Goal: Transaction & Acquisition: Purchase product/service

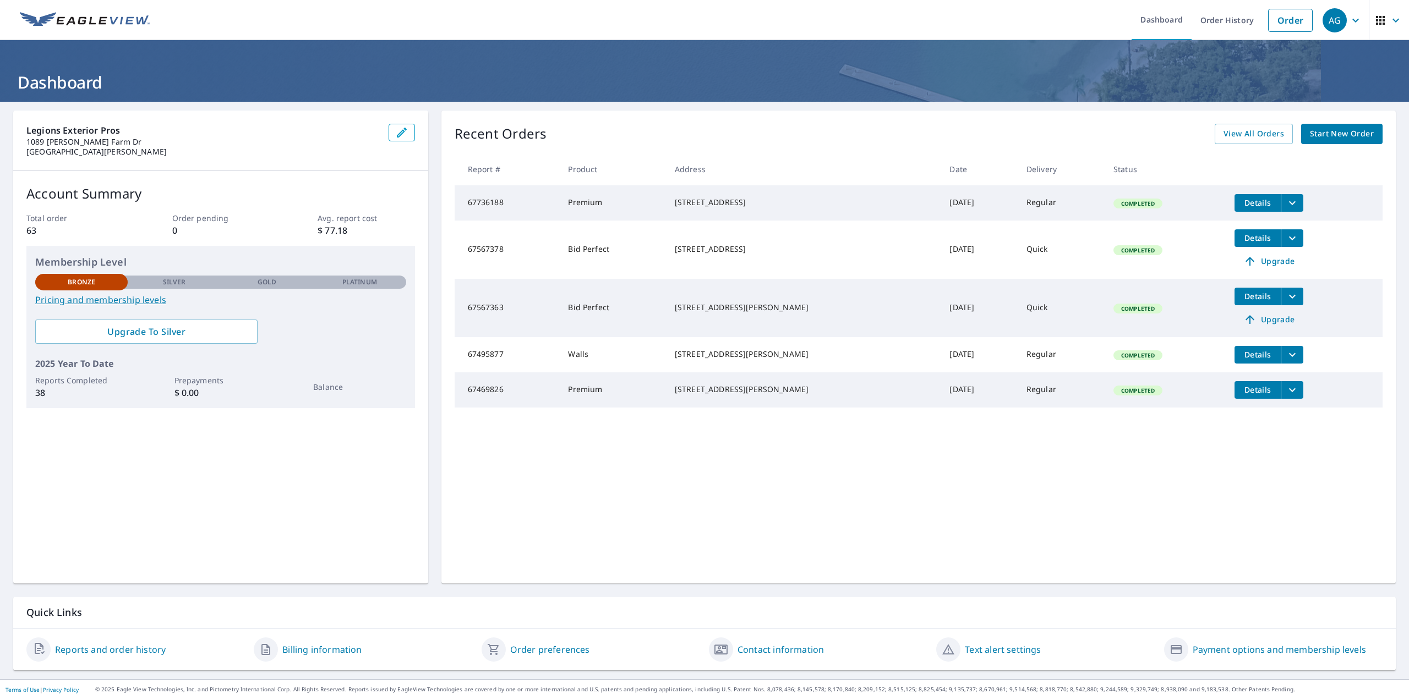
click at [1310, 133] on span "Start New Order" at bounding box center [1342, 134] width 64 height 14
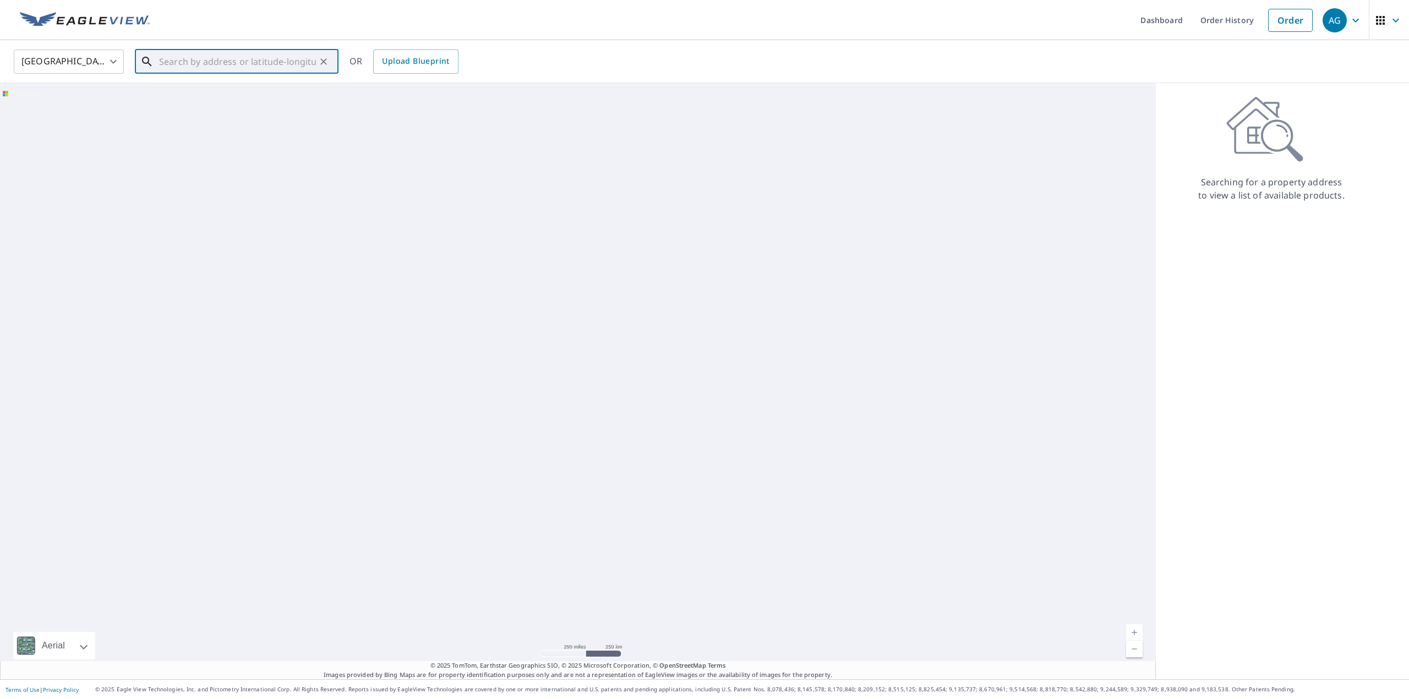
click at [235, 66] on input "text" at bounding box center [237, 61] width 157 height 31
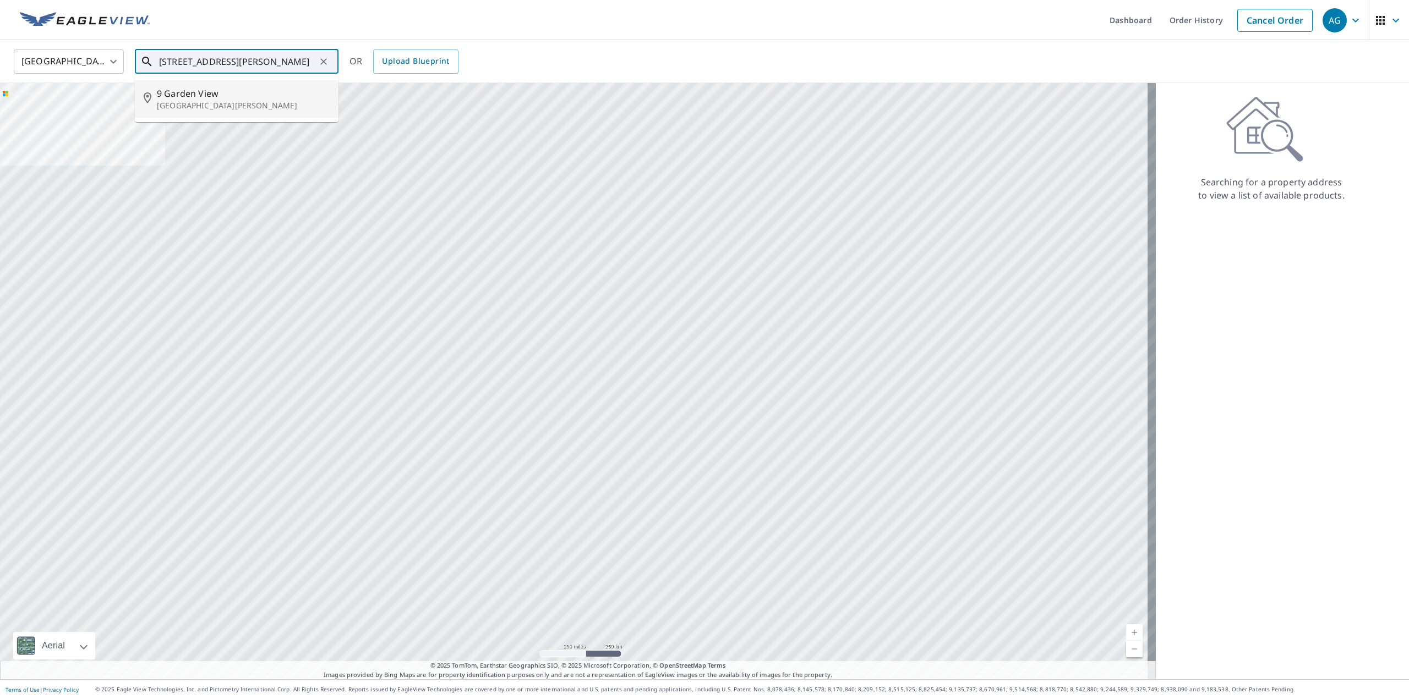
click at [221, 96] on span "9 Garden View" at bounding box center [243, 93] width 173 height 13
type input "[STREET_ADDRESS][PERSON_NAME]"
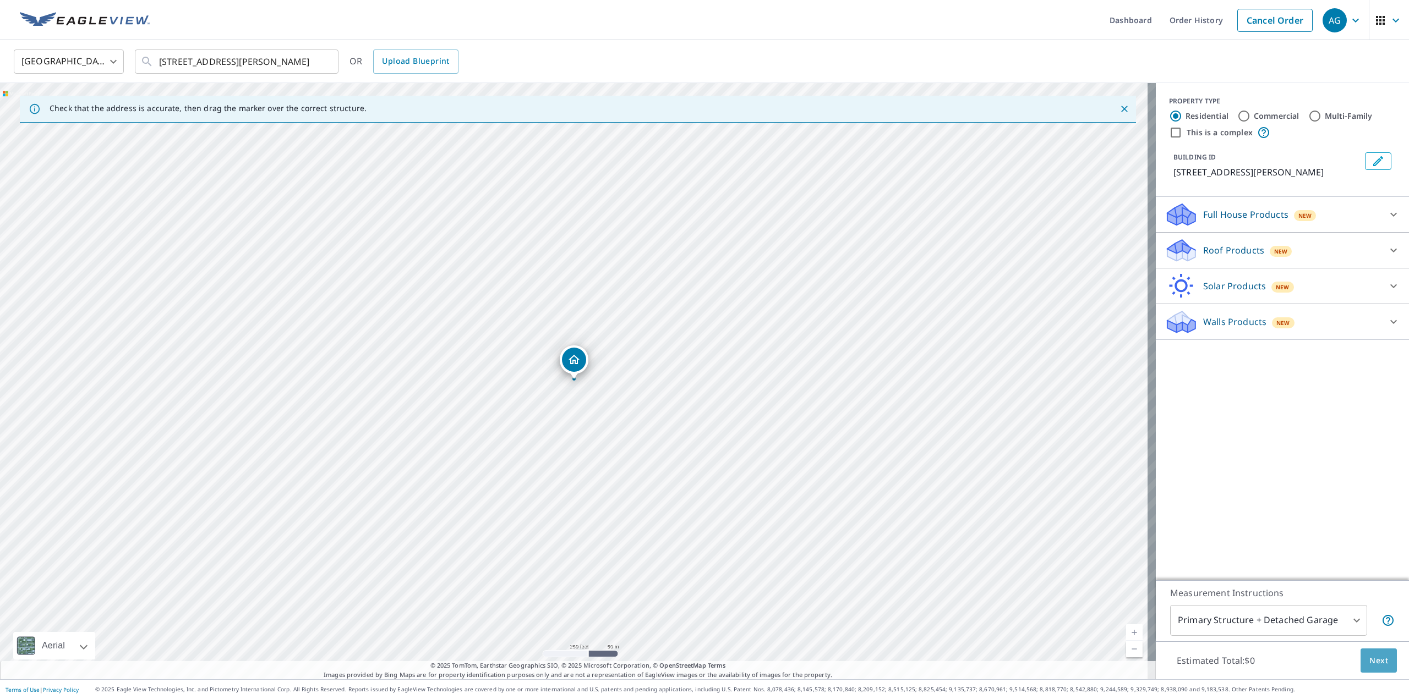
click at [1371, 659] on span "Next" at bounding box center [1378, 661] width 19 height 14
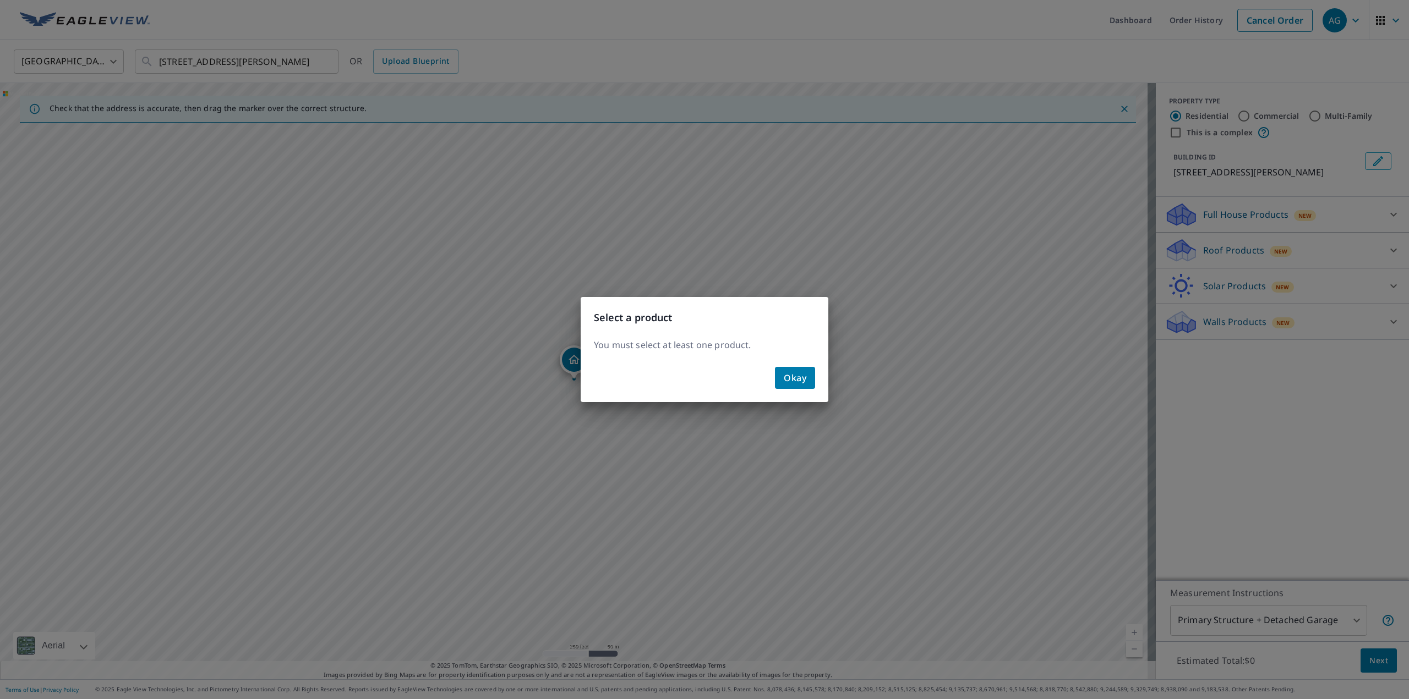
click at [795, 383] on span "Okay" at bounding box center [795, 377] width 23 height 15
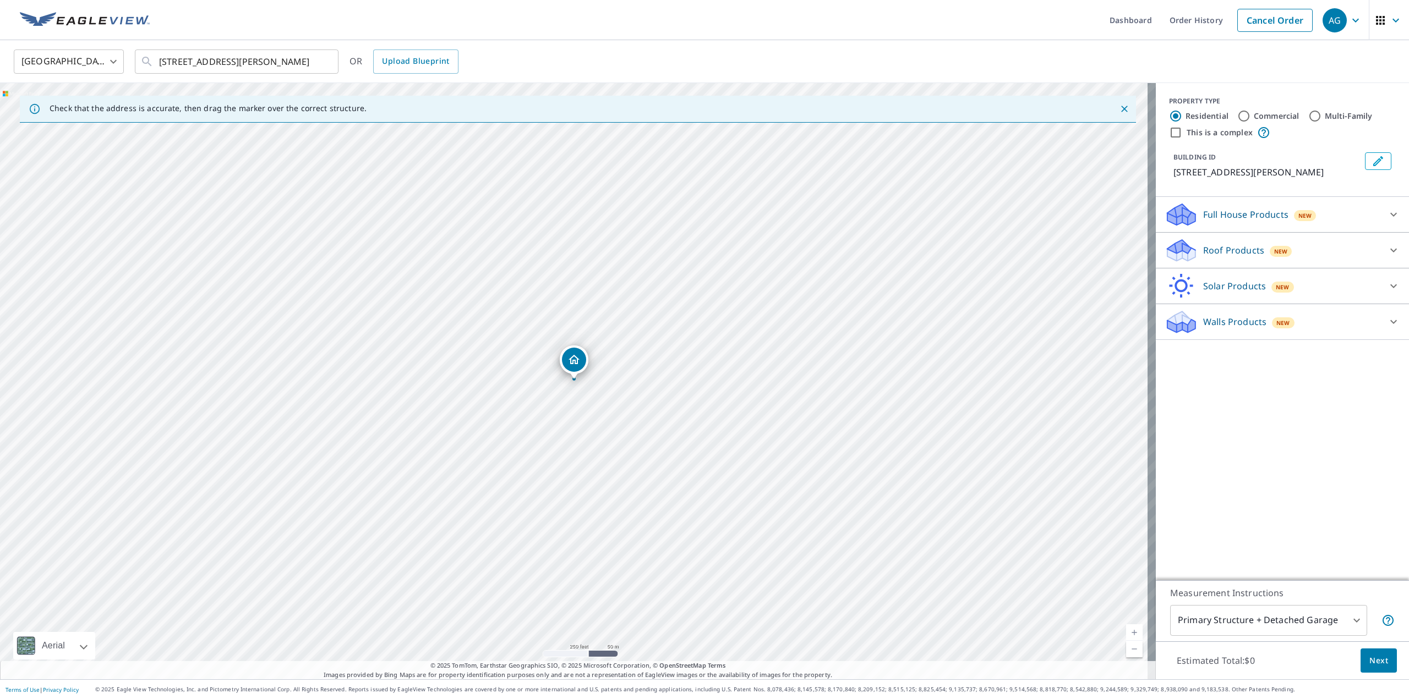
click at [1221, 319] on p "Walls Products" at bounding box center [1234, 321] width 63 height 13
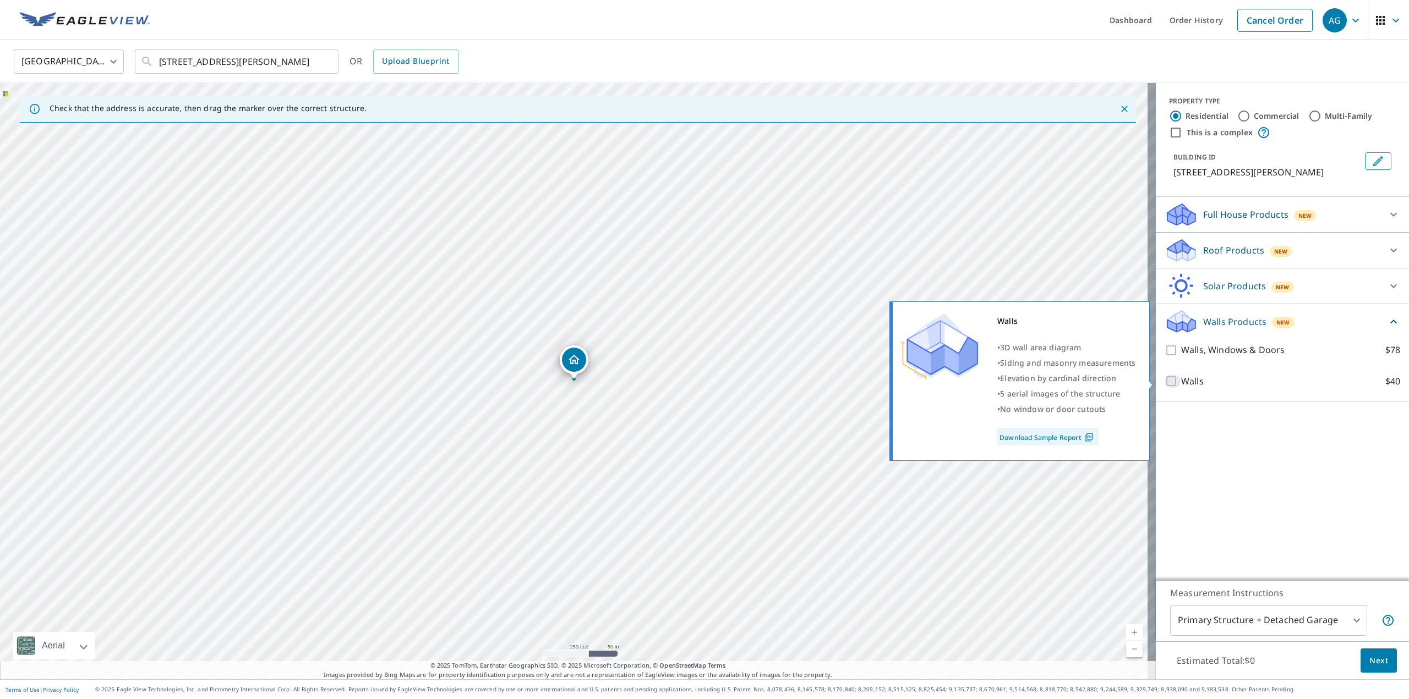
click at [1166, 378] on input "Walls $40" at bounding box center [1172, 381] width 17 height 13
checkbox input "true"
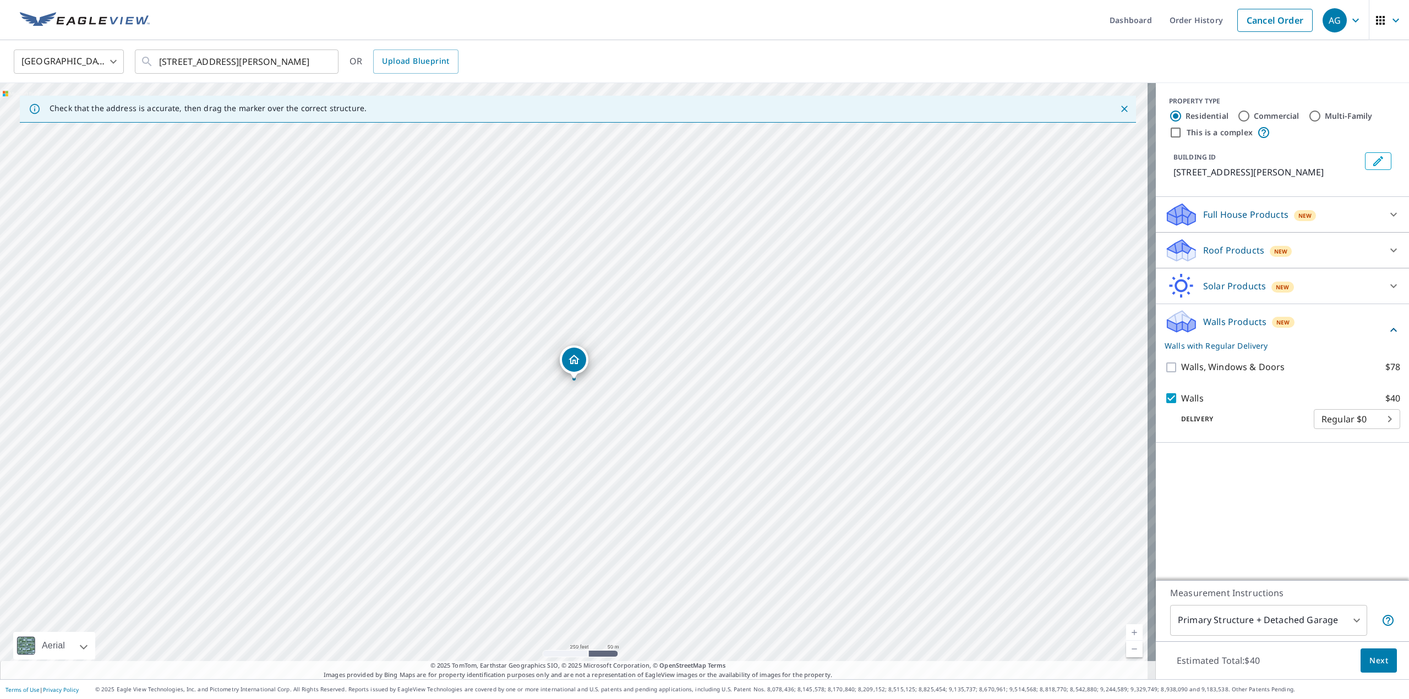
click at [1370, 656] on span "Next" at bounding box center [1378, 661] width 19 height 14
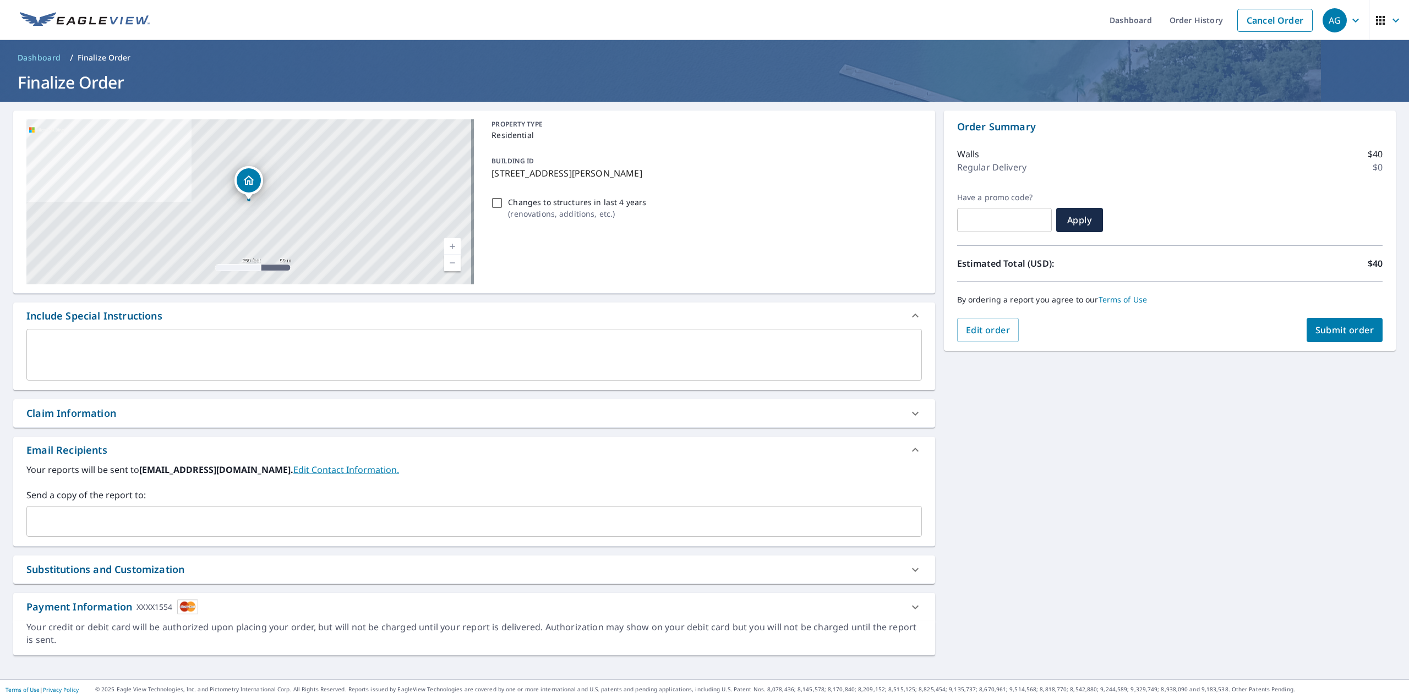
click at [1332, 322] on button "Submit order" at bounding box center [1344, 330] width 76 height 24
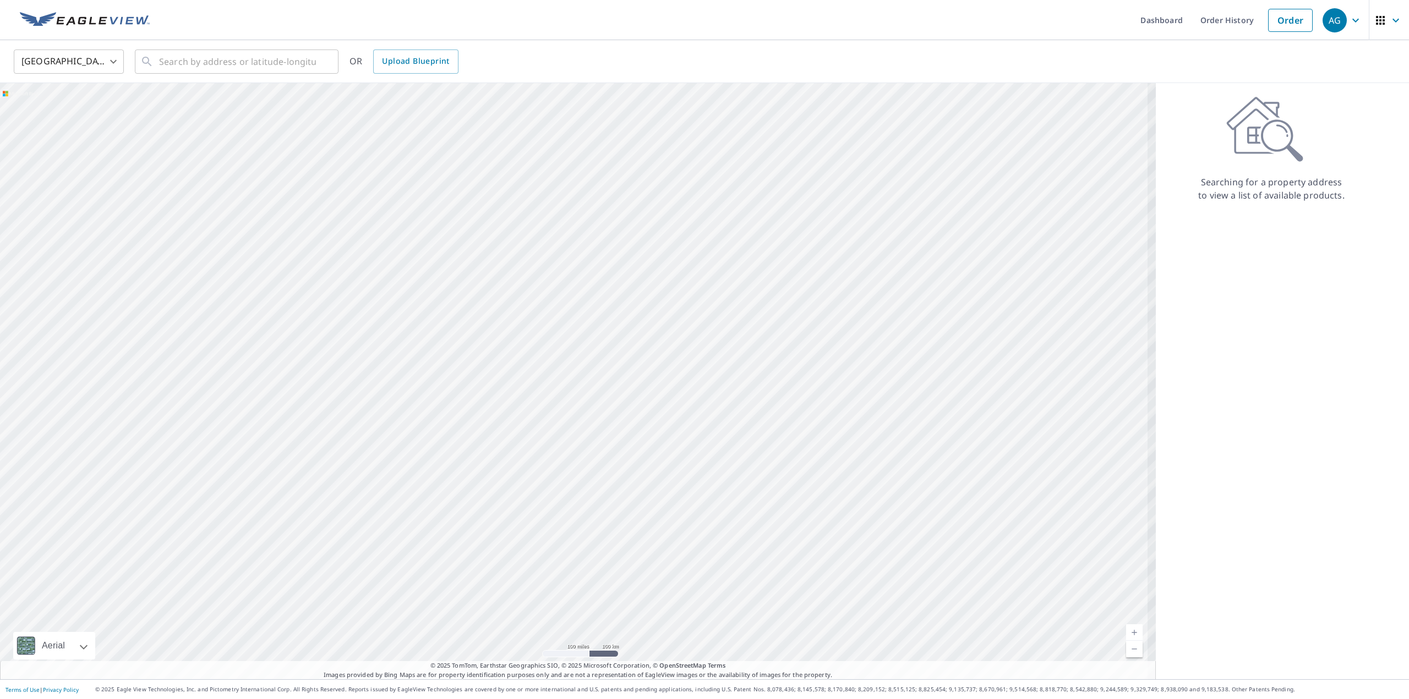
drag, startPoint x: 506, startPoint y: 324, endPoint x: 458, endPoint y: 287, distance: 60.8
click at [501, 320] on div at bounding box center [578, 381] width 1156 height 597
drag, startPoint x: 521, startPoint y: 365, endPoint x: 512, endPoint y: 312, distance: 53.6
click at [519, 340] on div at bounding box center [578, 381] width 1156 height 597
drag, startPoint x: 518, startPoint y: 406, endPoint x: 523, endPoint y: 358, distance: 48.6
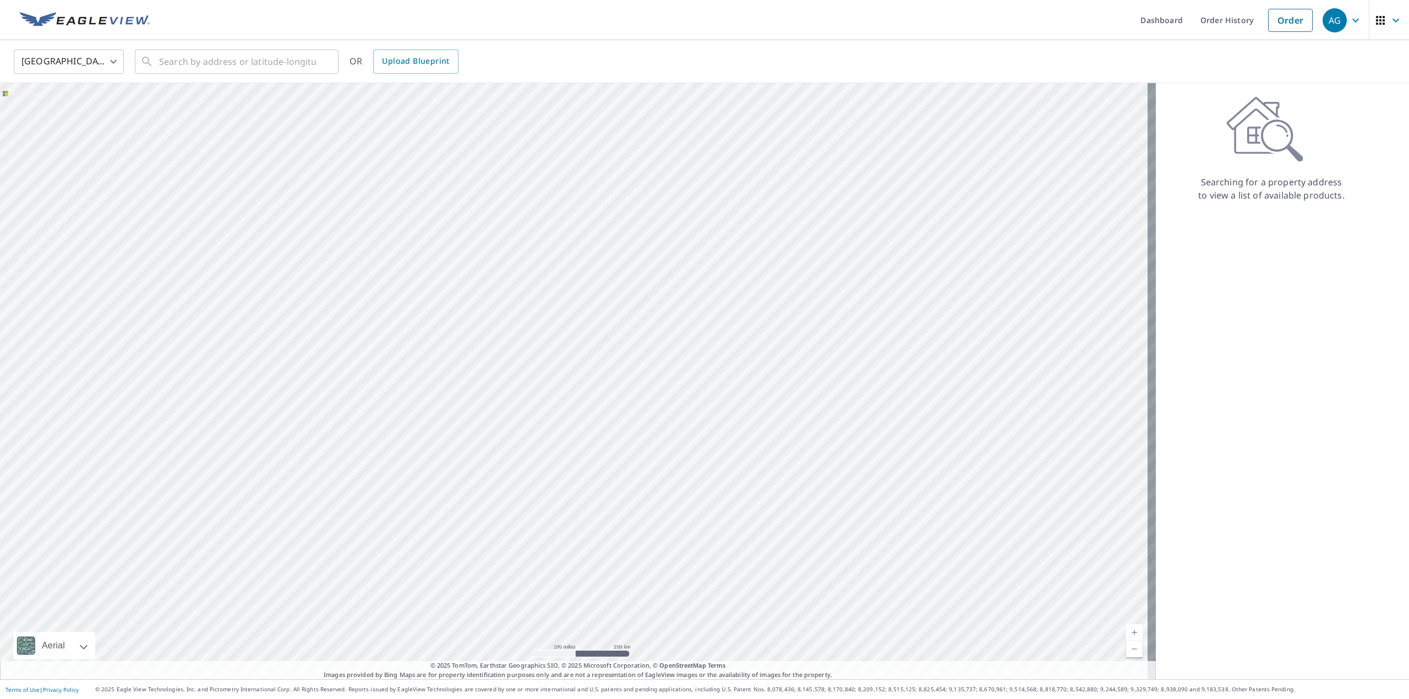
click at [522, 374] on div at bounding box center [578, 381] width 1156 height 597
drag, startPoint x: 540, startPoint y: 426, endPoint x: 524, endPoint y: 319, distance: 109.0
click at [529, 370] on div at bounding box center [578, 381] width 1156 height 597
drag, startPoint x: 534, startPoint y: 359, endPoint x: 540, endPoint y: 325, distance: 34.6
click at [539, 332] on div at bounding box center [578, 381] width 1156 height 597
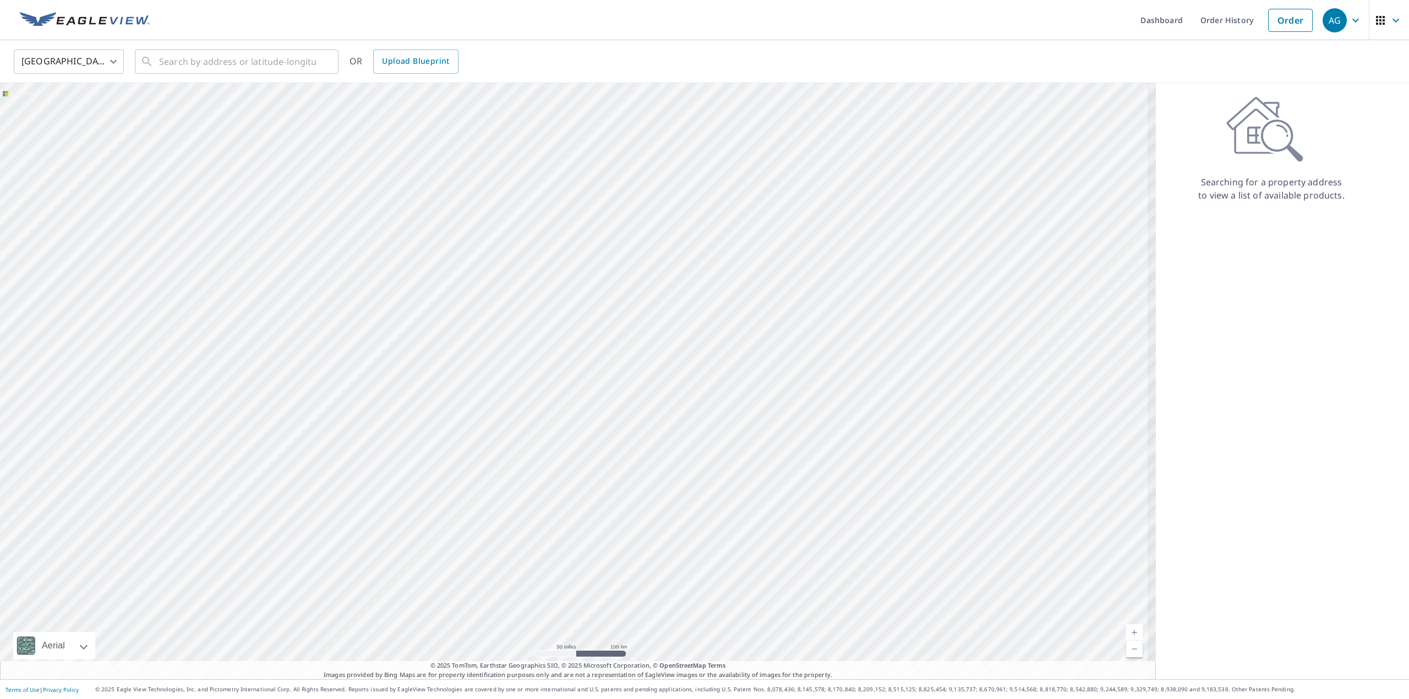
drag, startPoint x: 619, startPoint y: 482, endPoint x: 594, endPoint y: 390, distance: 95.2
click at [595, 396] on div at bounding box center [578, 381] width 1156 height 597
drag, startPoint x: 831, startPoint y: 421, endPoint x: 533, endPoint y: 355, distance: 305.4
click at [554, 360] on div at bounding box center [578, 381] width 1156 height 597
drag, startPoint x: 697, startPoint y: 454, endPoint x: 612, endPoint y: 377, distance: 114.9
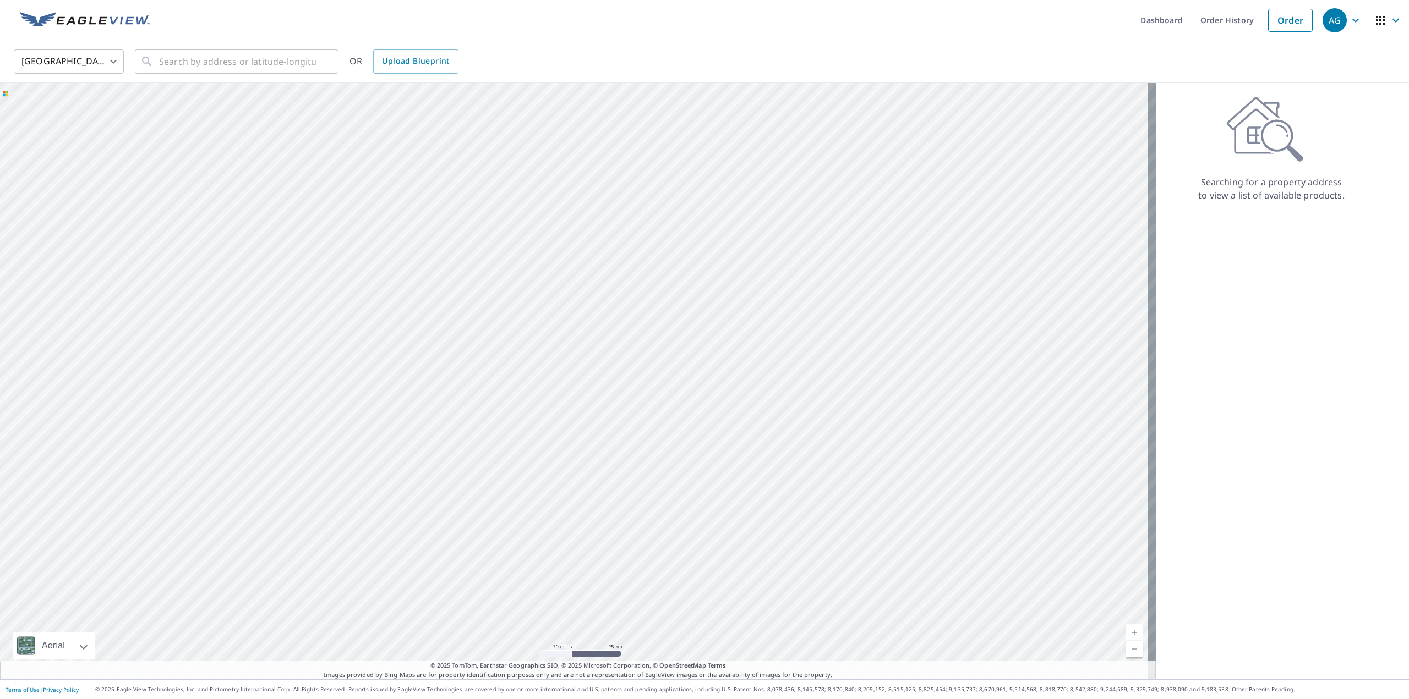
click at [607, 351] on div at bounding box center [578, 381] width 1156 height 597
drag, startPoint x: 620, startPoint y: 501, endPoint x: 653, endPoint y: 421, distance: 86.7
click at [652, 423] on div at bounding box center [578, 381] width 1156 height 597
drag, startPoint x: 622, startPoint y: 460, endPoint x: 649, endPoint y: 338, distance: 125.1
click at [649, 347] on div at bounding box center [578, 381] width 1156 height 597
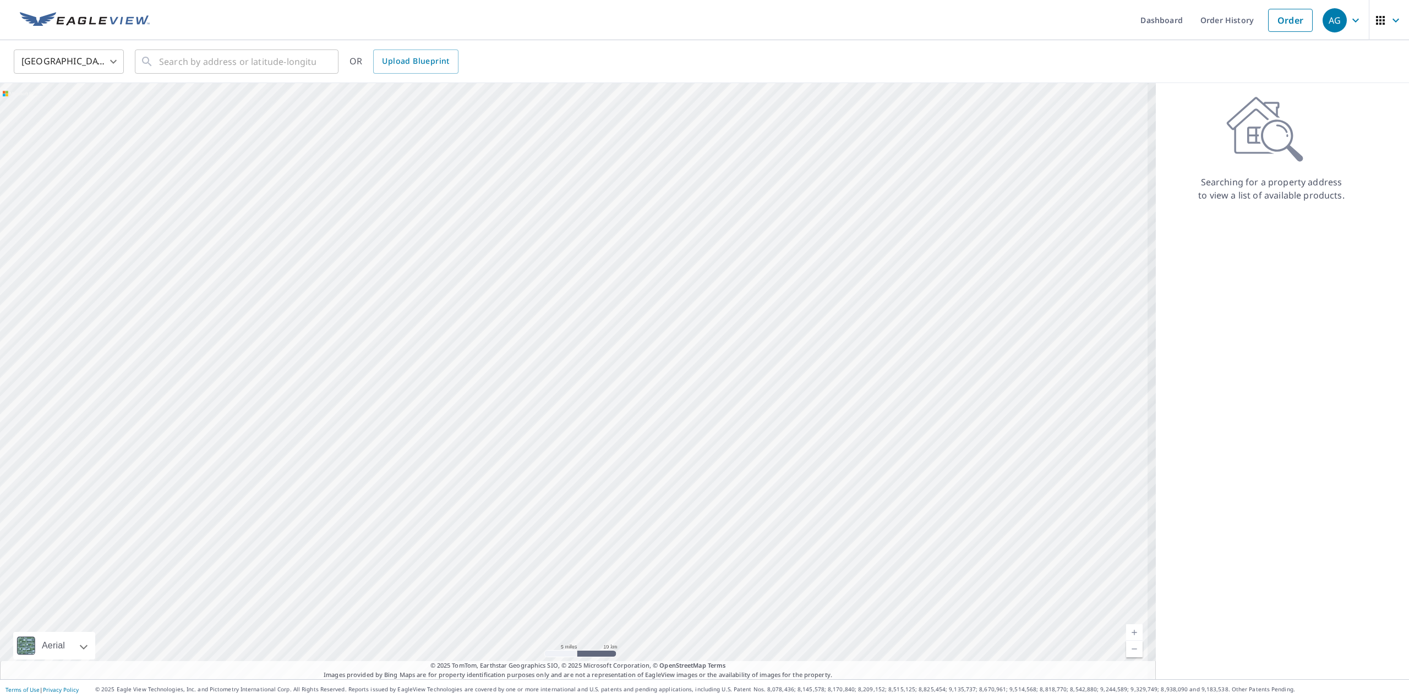
drag, startPoint x: 625, startPoint y: 439, endPoint x: 633, endPoint y: 372, distance: 67.2
click at [632, 379] on div at bounding box center [578, 381] width 1156 height 597
drag, startPoint x: 624, startPoint y: 404, endPoint x: 643, endPoint y: 358, distance: 50.1
click at [642, 360] on div at bounding box center [578, 381] width 1156 height 597
drag, startPoint x: 614, startPoint y: 388, endPoint x: 619, endPoint y: 378, distance: 10.8
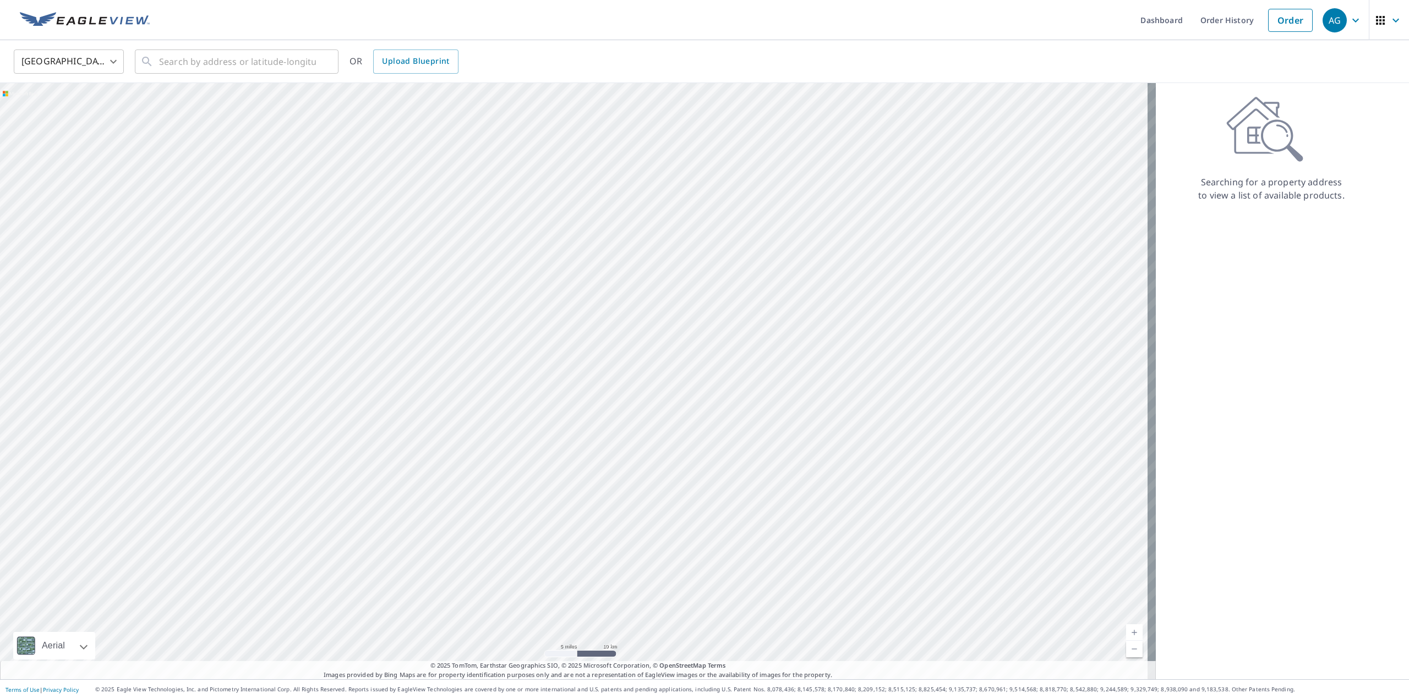
click at [616, 382] on div at bounding box center [578, 381] width 1156 height 597
drag, startPoint x: 420, startPoint y: 357, endPoint x: 522, endPoint y: 365, distance: 102.6
click at [522, 364] on div at bounding box center [578, 381] width 1156 height 597
drag, startPoint x: 524, startPoint y: 453, endPoint x: 533, endPoint y: 473, distance: 21.4
click at [533, 476] on div at bounding box center [578, 381] width 1156 height 597
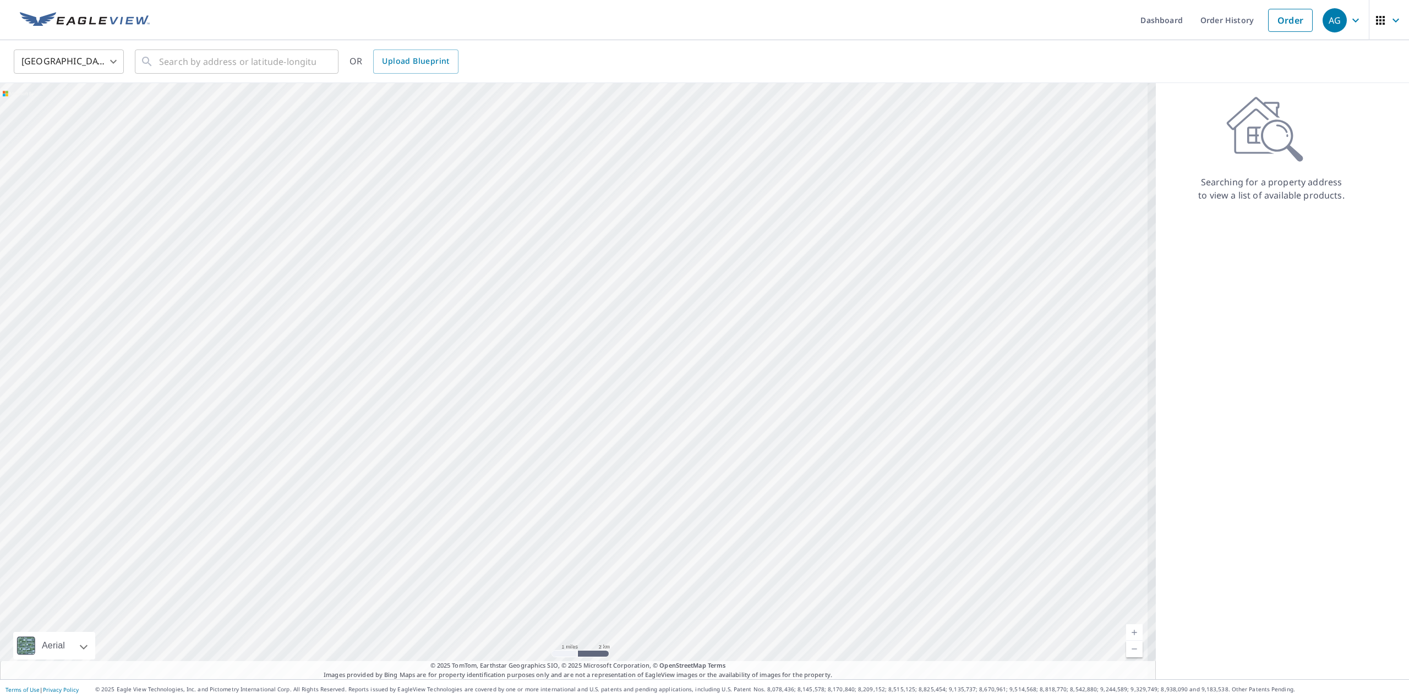
drag, startPoint x: 439, startPoint y: 348, endPoint x: 445, endPoint y: 442, distance: 94.3
click at [440, 444] on div at bounding box center [578, 381] width 1156 height 597
drag, startPoint x: 477, startPoint y: 370, endPoint x: 599, endPoint y: 444, distance: 142.5
click at [647, 495] on div at bounding box center [578, 381] width 1156 height 597
drag, startPoint x: 517, startPoint y: 358, endPoint x: 589, endPoint y: 475, distance: 137.4
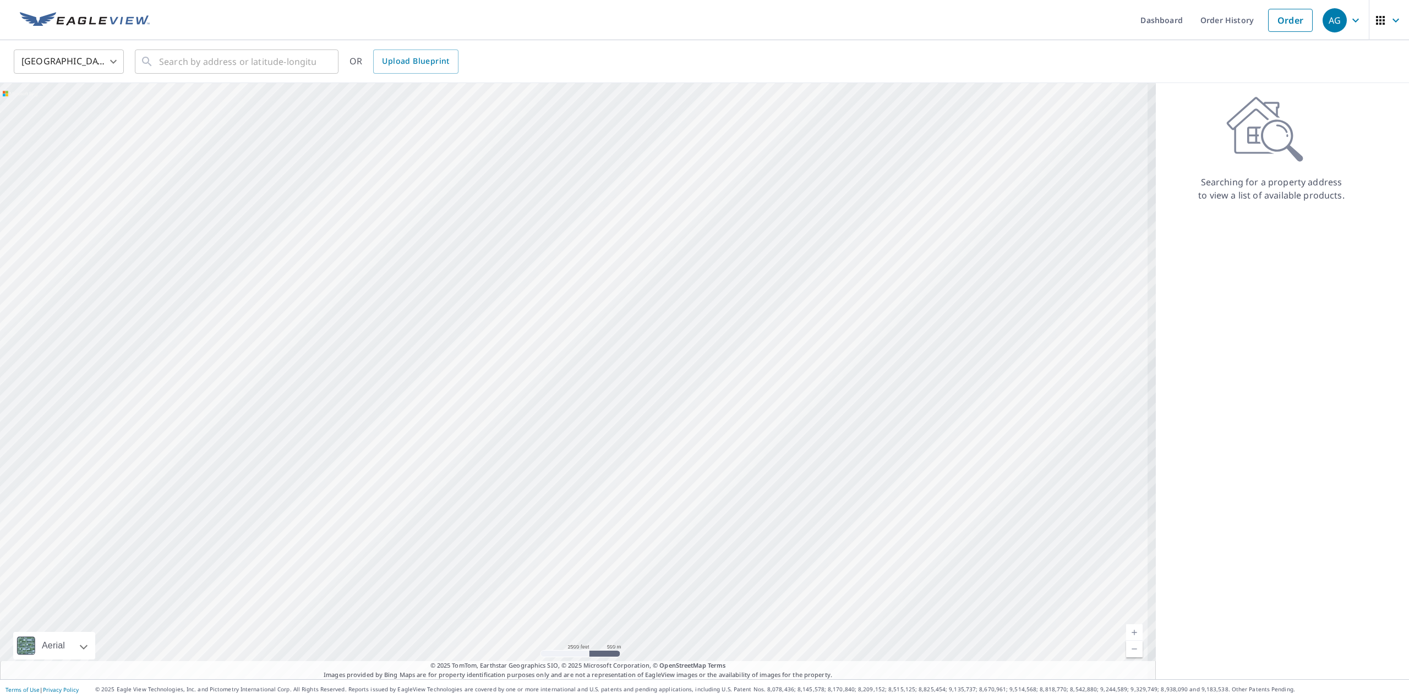
click at [594, 491] on div at bounding box center [578, 381] width 1156 height 597
drag, startPoint x: 513, startPoint y: 357, endPoint x: 720, endPoint y: 434, distance: 220.8
click at [733, 442] on div at bounding box center [578, 381] width 1156 height 597
drag, startPoint x: 510, startPoint y: 363, endPoint x: 572, endPoint y: 423, distance: 86.4
click at [572, 423] on div at bounding box center [578, 381] width 1156 height 597
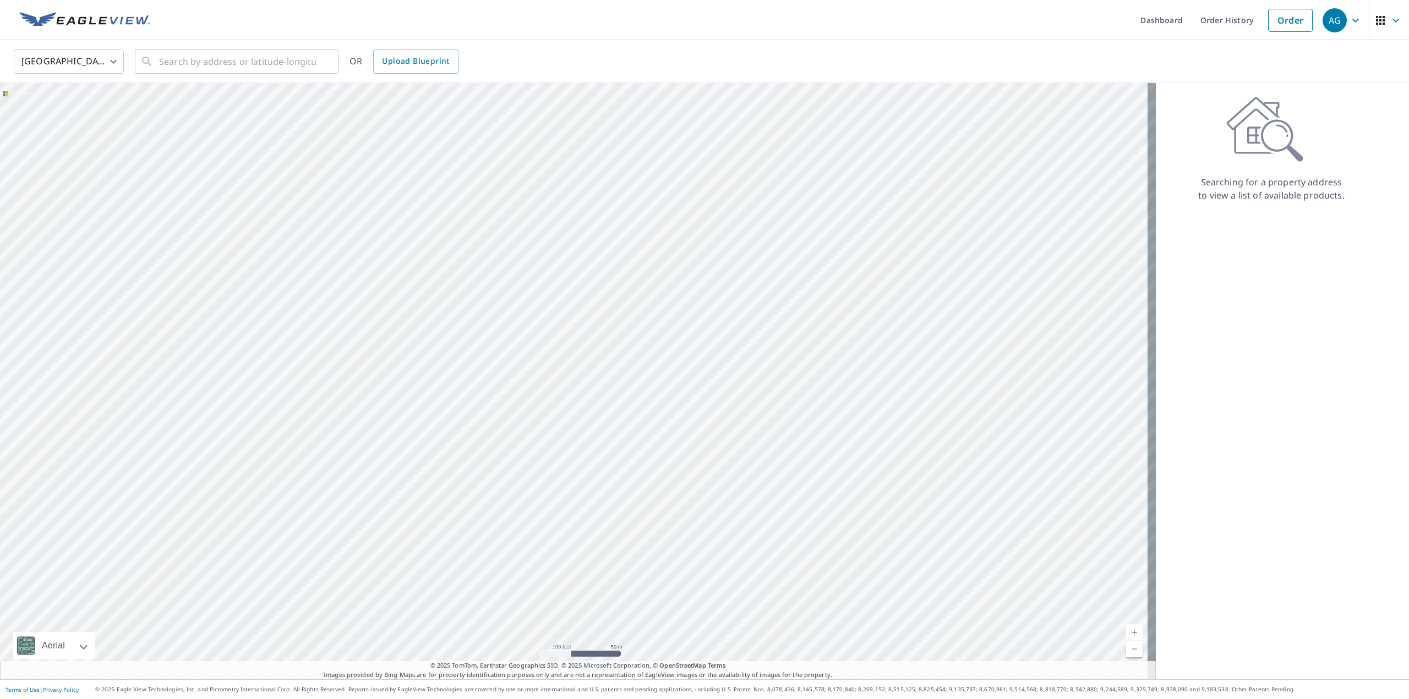
drag, startPoint x: 539, startPoint y: 419, endPoint x: 642, endPoint y: 507, distance: 135.4
click at [642, 507] on div at bounding box center [578, 381] width 1156 height 597
drag, startPoint x: 559, startPoint y: 337, endPoint x: 578, endPoint y: 450, distance: 115.0
click at [577, 448] on div at bounding box center [578, 381] width 1156 height 597
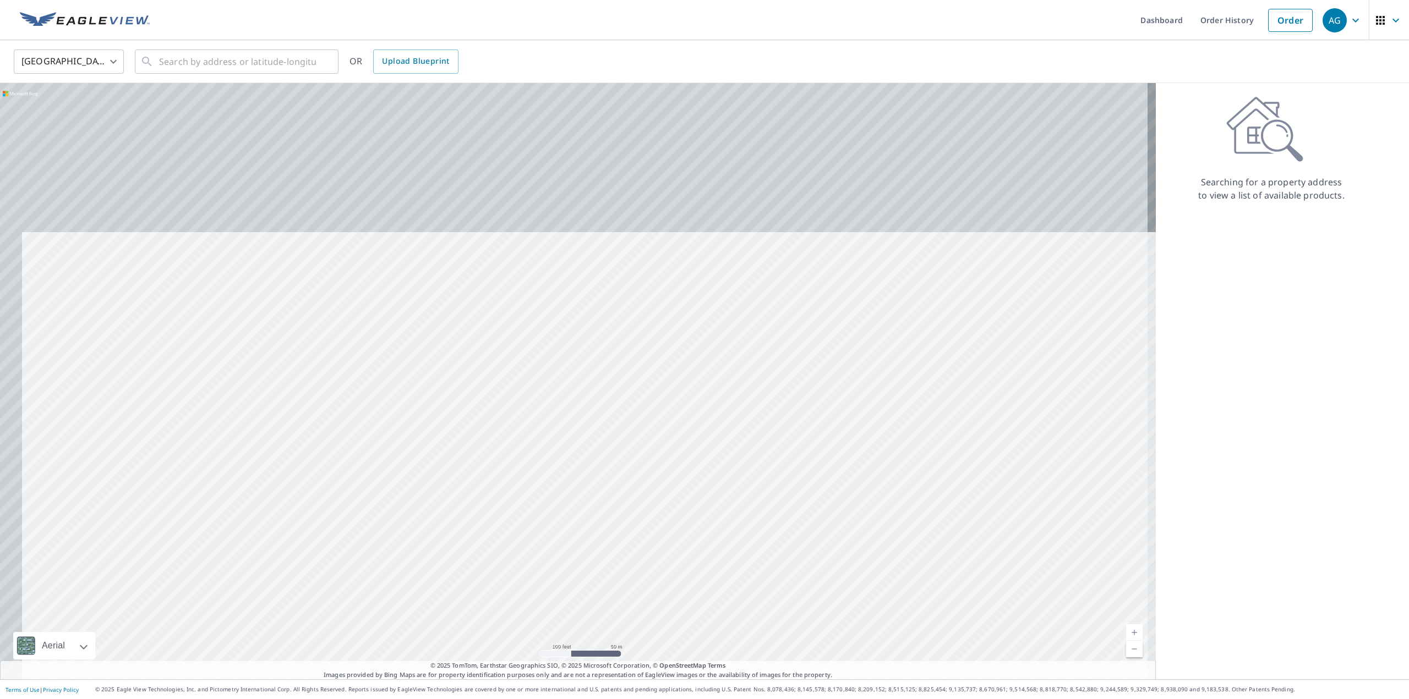
drag, startPoint x: 642, startPoint y: 445, endPoint x: 642, endPoint y: 477, distance: 31.9
click at [642, 467] on div at bounding box center [578, 381] width 1156 height 597
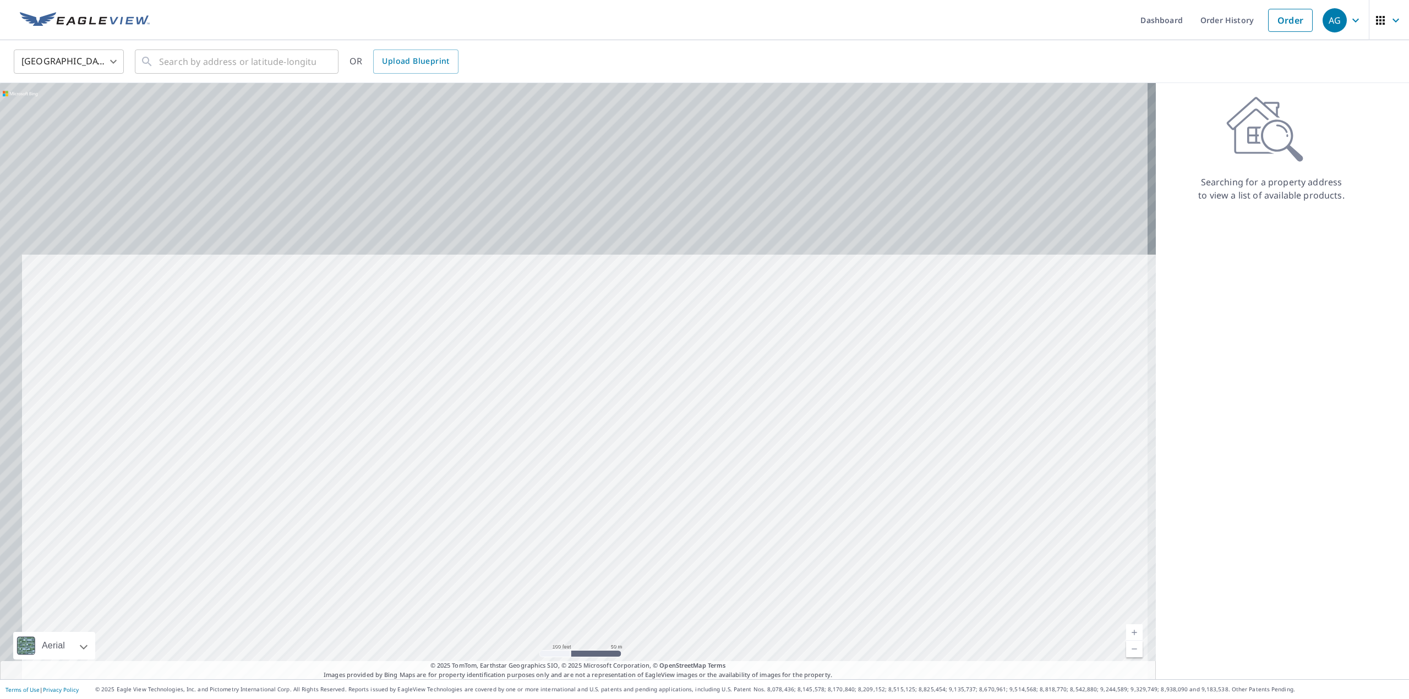
drag, startPoint x: 638, startPoint y: 479, endPoint x: 659, endPoint y: 517, distance: 43.1
click at [646, 495] on div at bounding box center [578, 381] width 1156 height 597
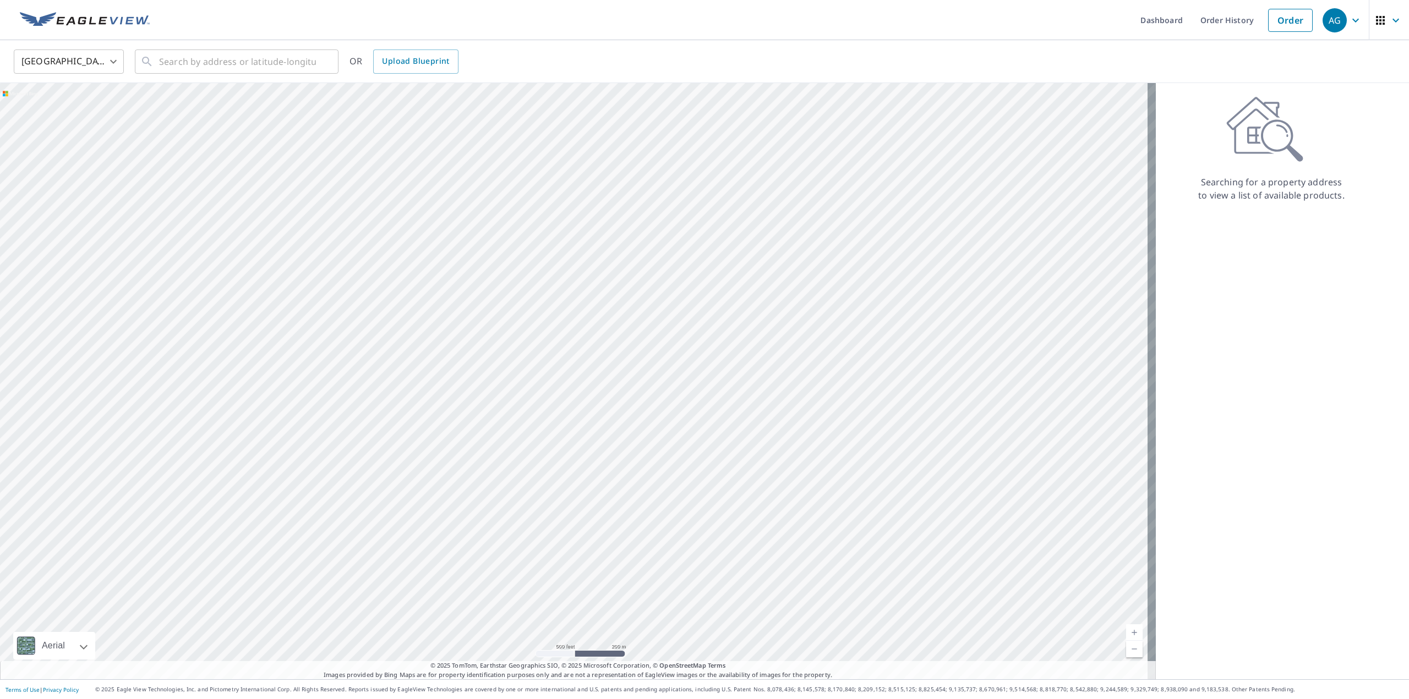
drag, startPoint x: 625, startPoint y: 477, endPoint x: 611, endPoint y: 317, distance: 160.2
click at [617, 298] on div at bounding box center [578, 381] width 1156 height 597
drag, startPoint x: 624, startPoint y: 540, endPoint x: 603, endPoint y: 372, distance: 169.7
click at [606, 386] on div at bounding box center [578, 381] width 1156 height 597
drag, startPoint x: 598, startPoint y: 446, endPoint x: 605, endPoint y: 377, distance: 69.7
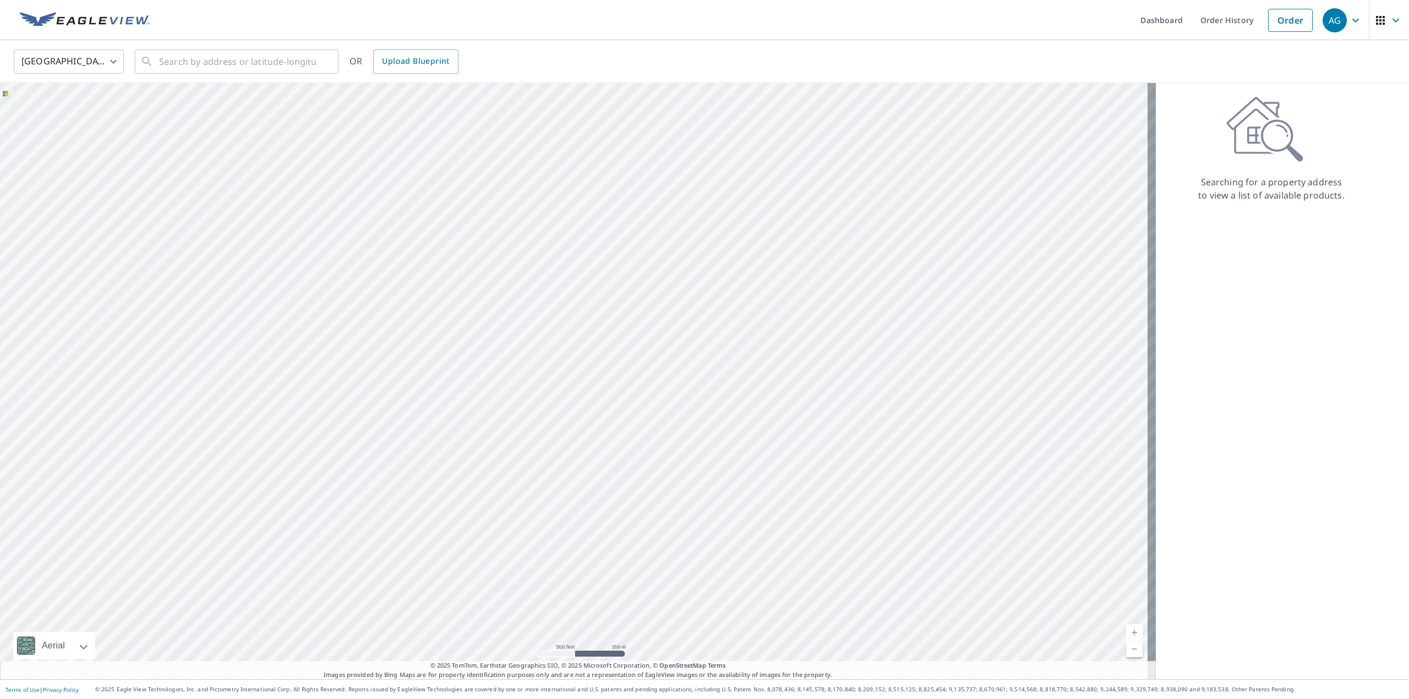
click at [604, 391] on div at bounding box center [578, 381] width 1156 height 597
drag, startPoint x: 944, startPoint y: 365, endPoint x: 631, endPoint y: 433, distance: 320.4
click at [629, 434] on div at bounding box center [578, 381] width 1156 height 597
drag, startPoint x: 672, startPoint y: 421, endPoint x: 541, endPoint y: 491, distance: 148.5
click at [541, 491] on div at bounding box center [578, 381] width 1156 height 597
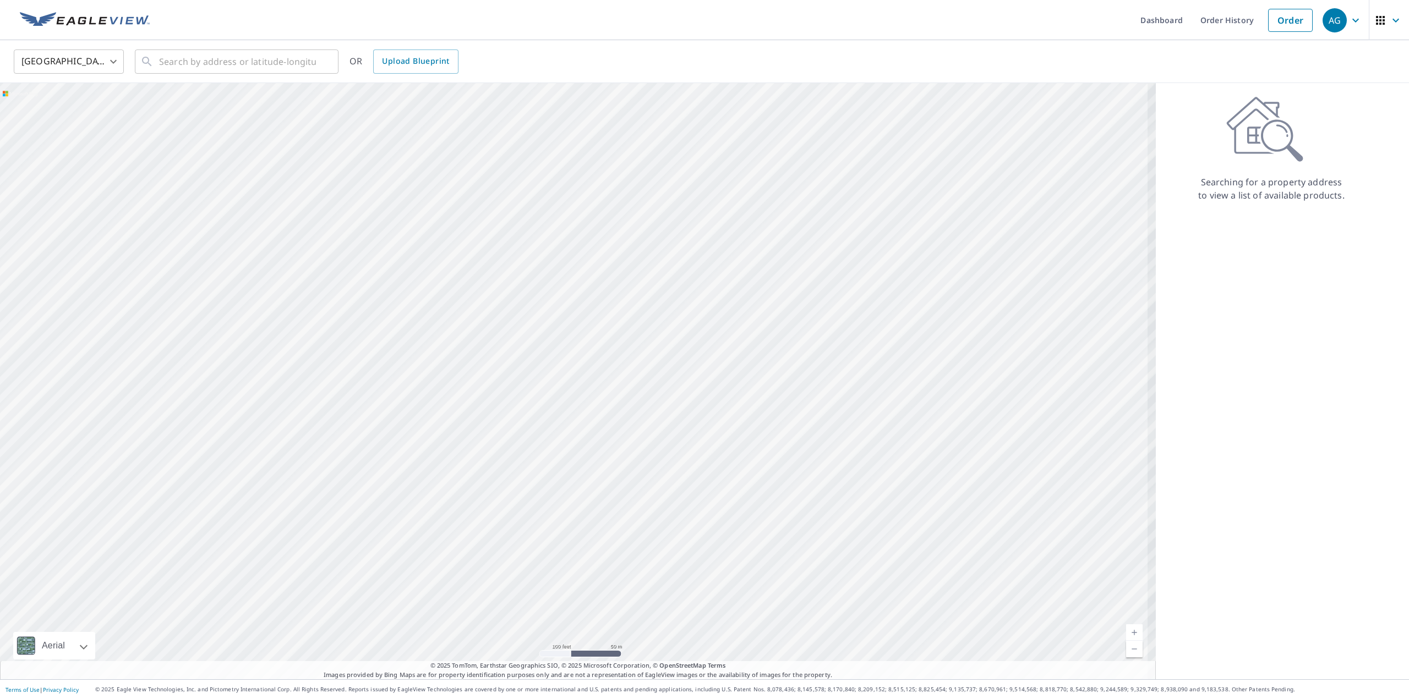
drag, startPoint x: 680, startPoint y: 430, endPoint x: 696, endPoint y: 524, distance: 95.4
click at [696, 524] on div at bounding box center [578, 381] width 1156 height 597
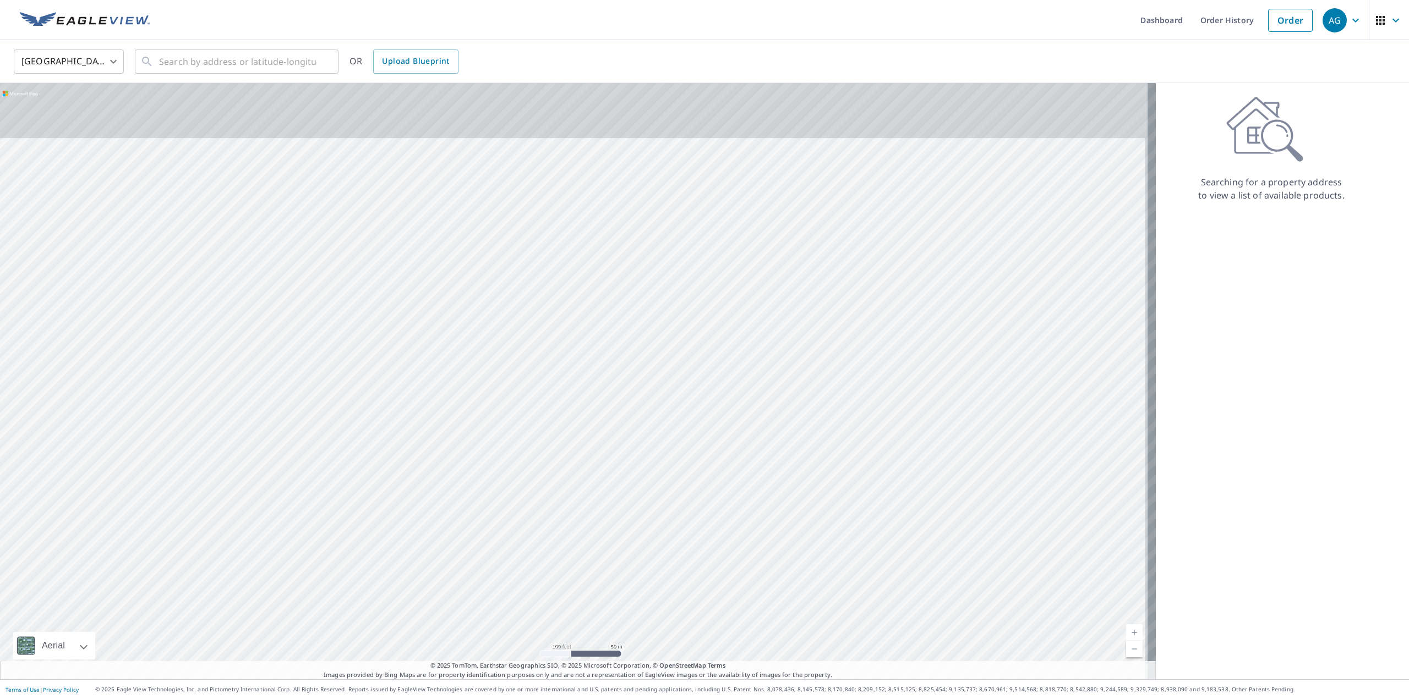
drag
click at [665, 488] on div at bounding box center [578, 381] width 1156 height 597
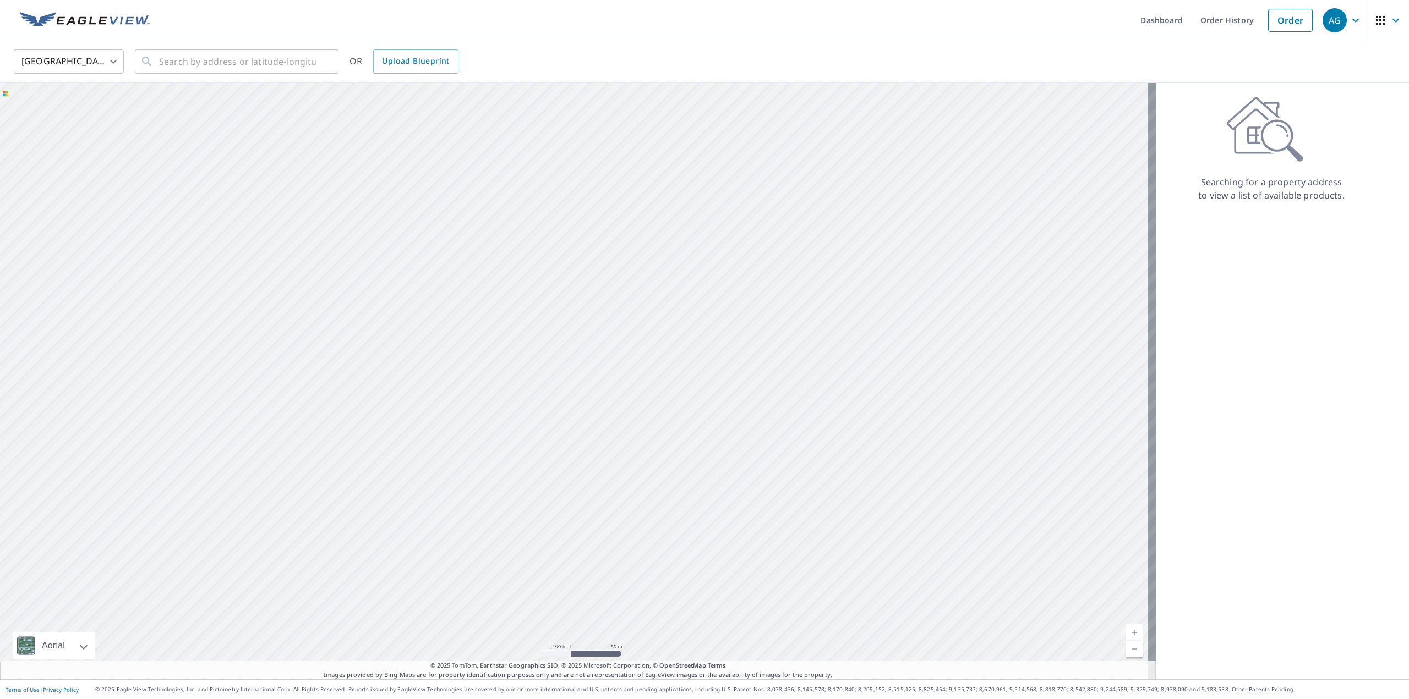
click at [473, 388] on div at bounding box center [578, 381] width 1156 height 597
click at [549, 405] on div at bounding box center [578, 381] width 1156 height 597
drag, startPoint x: 343, startPoint y: 420, endPoint x: 345, endPoint y: 348, distance: 72.7
click at [345, 348] on div at bounding box center [578, 381] width 1156 height 597
drag, startPoint x: 802, startPoint y: 431, endPoint x: 708, endPoint y: 436, distance: 94.3
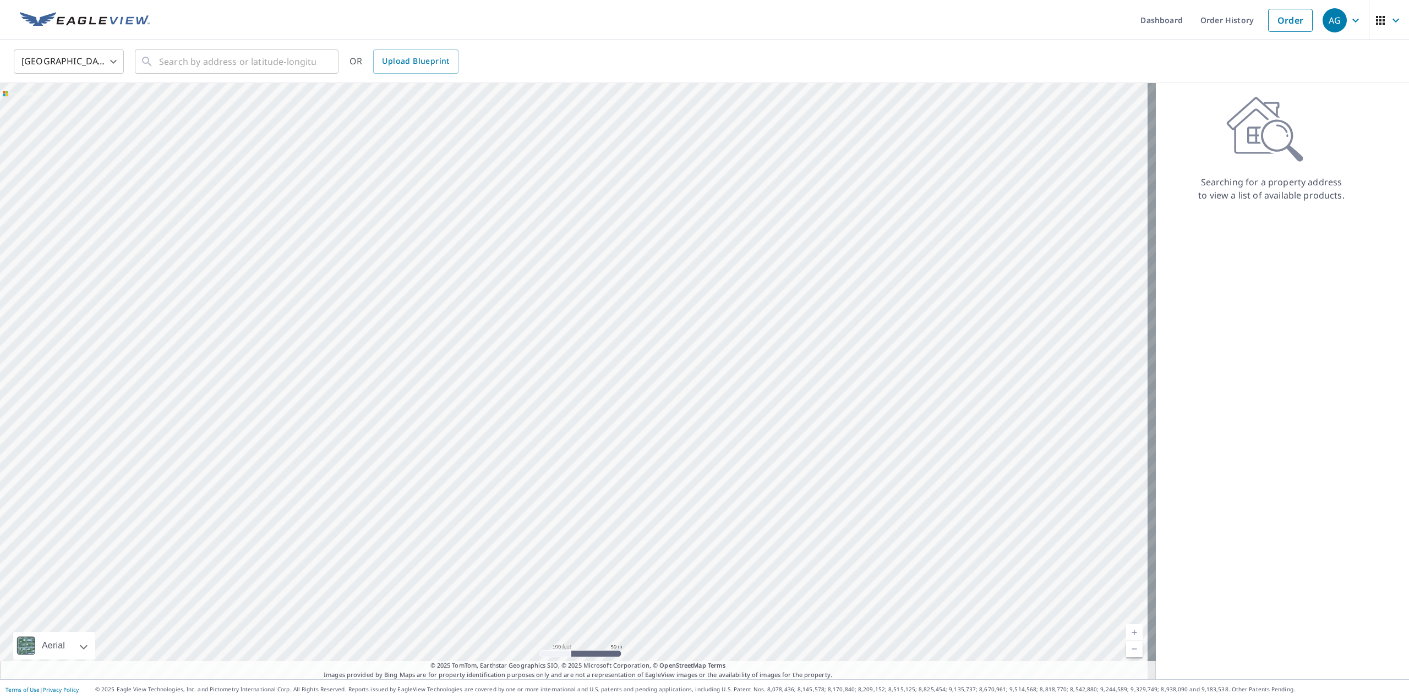
click at [708, 436] on div at bounding box center [578, 381] width 1156 height 597
drag, startPoint x: 287, startPoint y: 316, endPoint x: 355, endPoint y: 441, distance: 142.3
click at [355, 442] on div at bounding box center [578, 381] width 1156 height 597
drag, startPoint x: 337, startPoint y: 447, endPoint x: 478, endPoint y: 336, distance: 179.5
click at [468, 341] on div at bounding box center [578, 381] width 1156 height 597
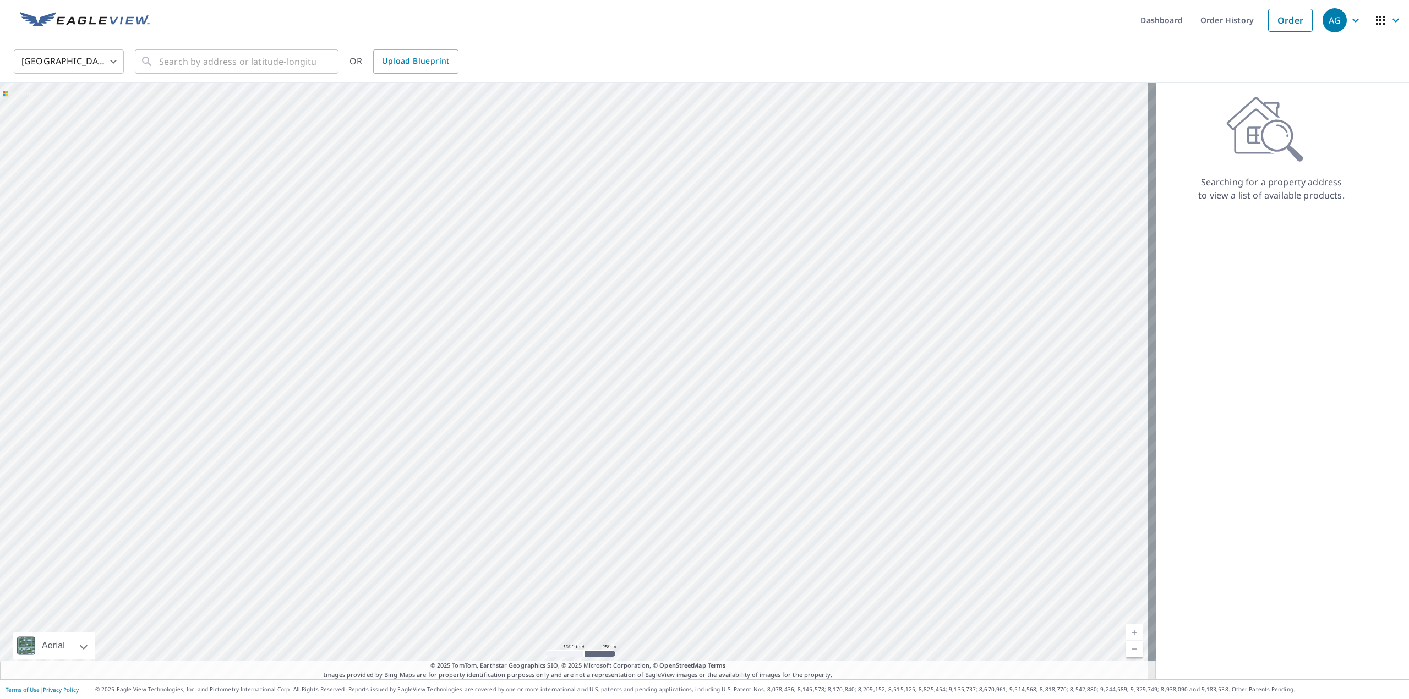
drag, startPoint x: 326, startPoint y: 435, endPoint x: 482, endPoint y: 326, distance: 190.1
click at [475, 330] on div at bounding box center [578, 381] width 1156 height 597
drag, startPoint x: 358, startPoint y: 420, endPoint x: 520, endPoint y: 330, distance: 185.7
click at [512, 331] on div at bounding box center [578, 381] width 1156 height 597
drag, startPoint x: 443, startPoint y: 327, endPoint x: 466, endPoint y: 313, distance: 26.4
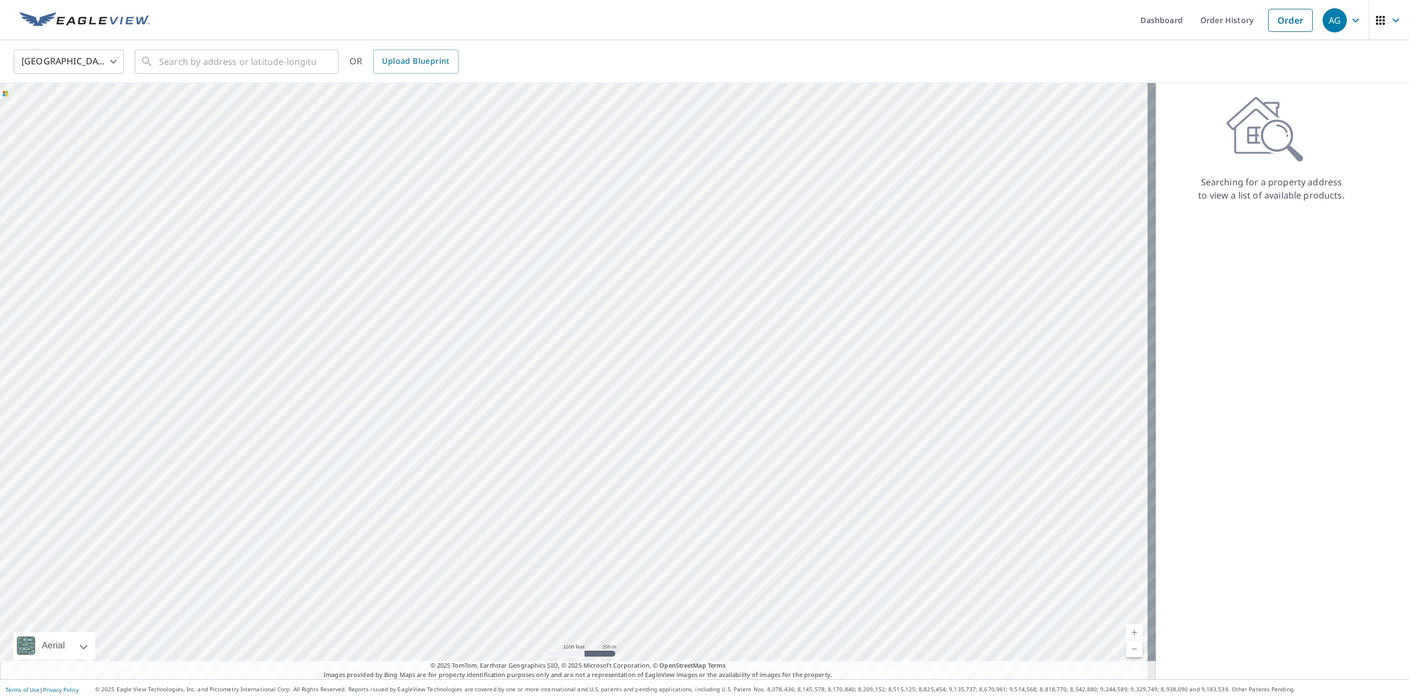
click at [450, 322] on div at bounding box center [578, 381] width 1156 height 597
drag, startPoint x: 428, startPoint y: 337, endPoint x: 615, endPoint y: 266, distance: 200.1
click at [599, 253] on div at bounding box center [578, 381] width 1156 height 597
click at [419, 337] on div at bounding box center [578, 381] width 1156 height 597
drag, startPoint x: 445, startPoint y: 352, endPoint x: 540, endPoint y: 249, distance: 140.2
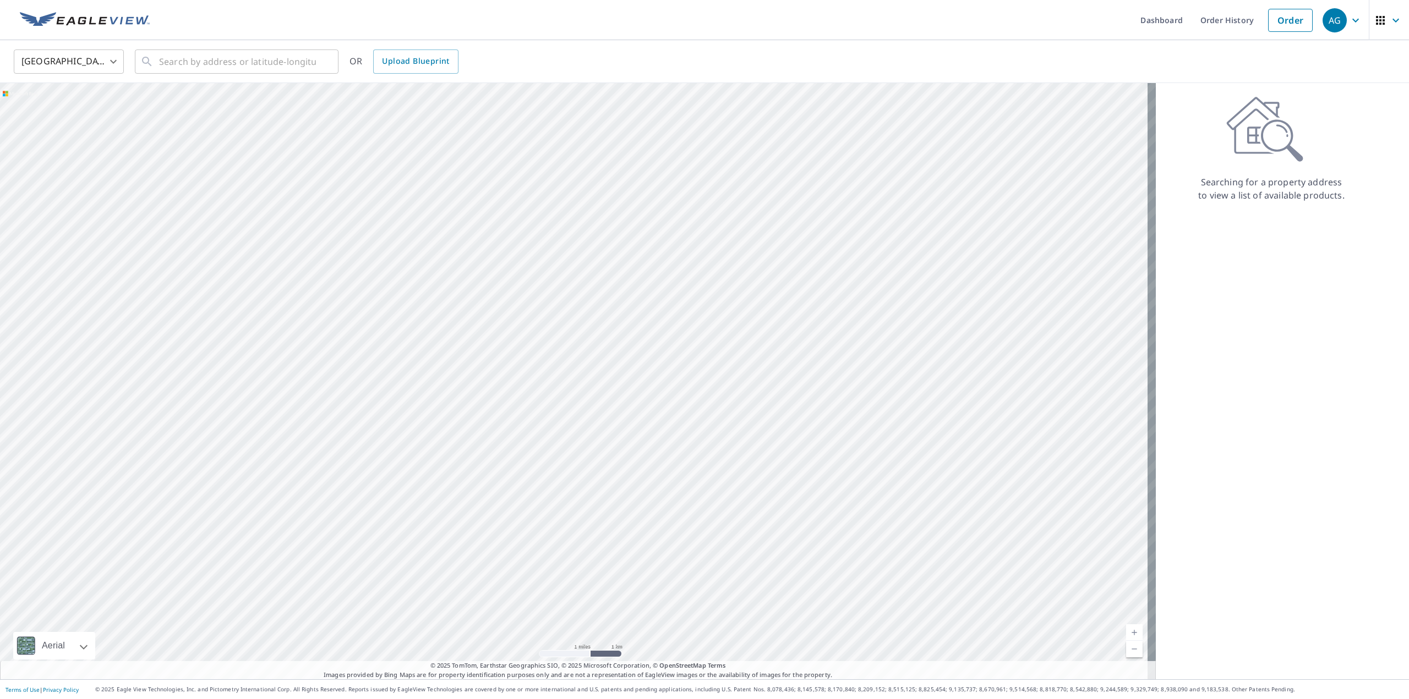
click at [496, 282] on div at bounding box center [578, 381] width 1156 height 597
click at [566, 243] on div at bounding box center [578, 381] width 1156 height 597
drag, startPoint x: 502, startPoint y: 311, endPoint x: 601, endPoint y: 217, distance: 137.0
click at [572, 240] on div at bounding box center [578, 381] width 1156 height 597
drag, startPoint x: 500, startPoint y: 337, endPoint x: 481, endPoint y: 209, distance: 129.1
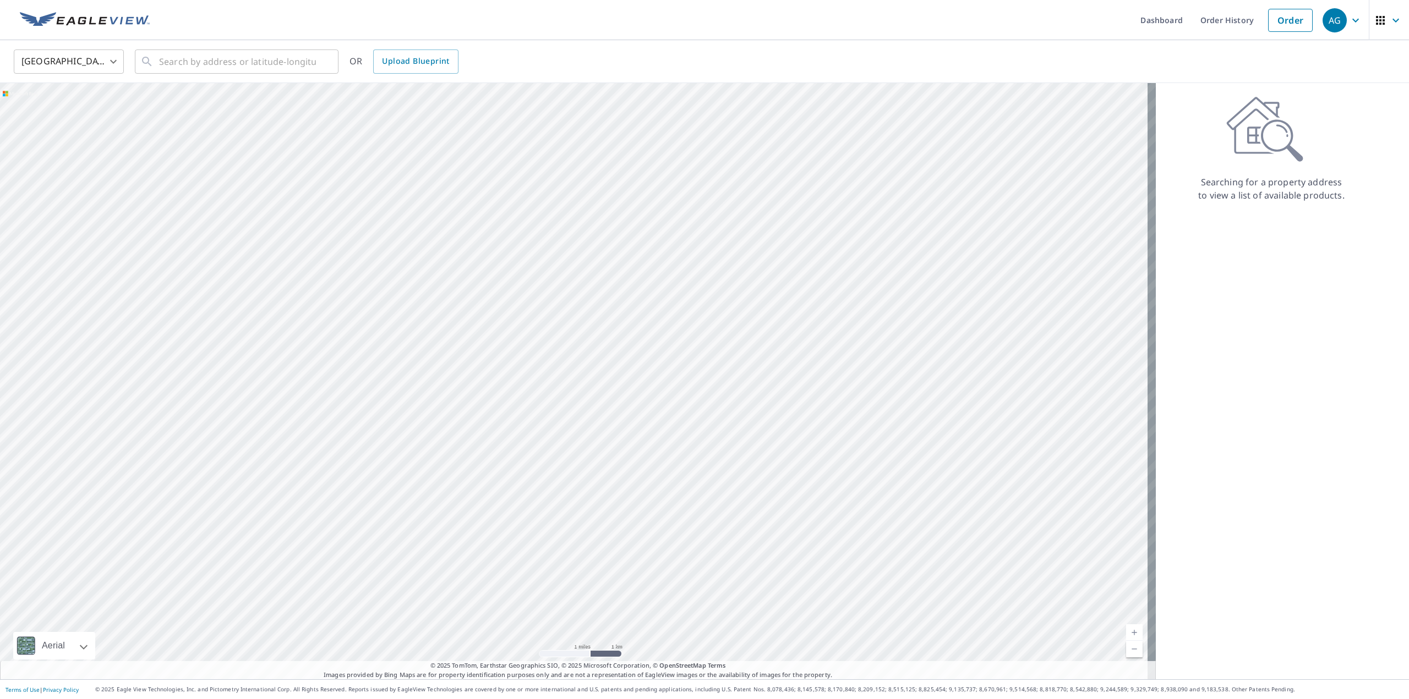
click at [481, 224] on div at bounding box center [578, 381] width 1156 height 597
drag, startPoint x: 460, startPoint y: 296, endPoint x: 507, endPoint y: 188, distance: 118.0
click at [498, 202] on div at bounding box center [578, 381] width 1156 height 597
drag, startPoint x: 511, startPoint y: 194, endPoint x: 516, endPoint y: 179, distance: 16.2
click at [516, 179] on div at bounding box center [578, 381] width 1156 height 597
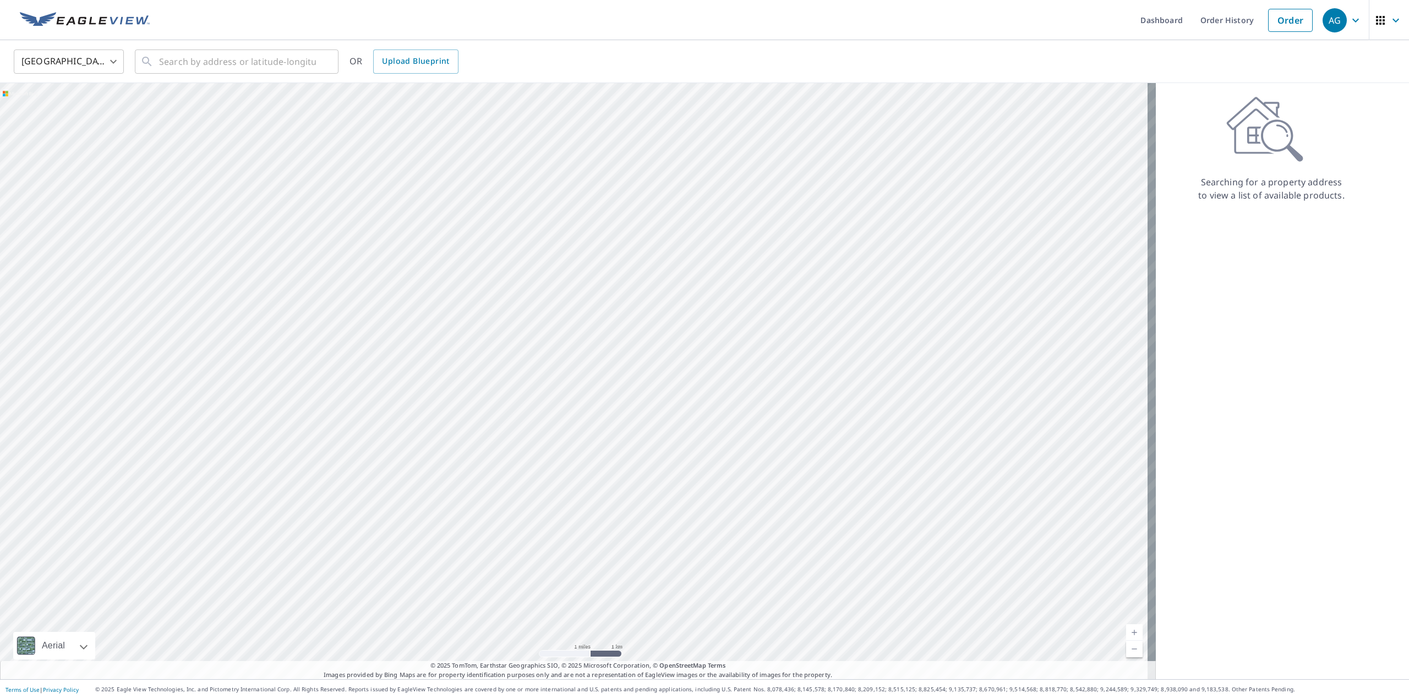
drag, startPoint x: 540, startPoint y: 265, endPoint x: 524, endPoint y: 136, distance: 129.8
click at [529, 149] on div at bounding box center [578, 381] width 1156 height 597
drag, startPoint x: 544, startPoint y: 202, endPoint x: 514, endPoint y: 130, distance: 77.7
click at [526, 147] on div at bounding box center [578, 381] width 1156 height 597
drag, startPoint x: 518, startPoint y: 251, endPoint x: 529, endPoint y: 111, distance: 140.2
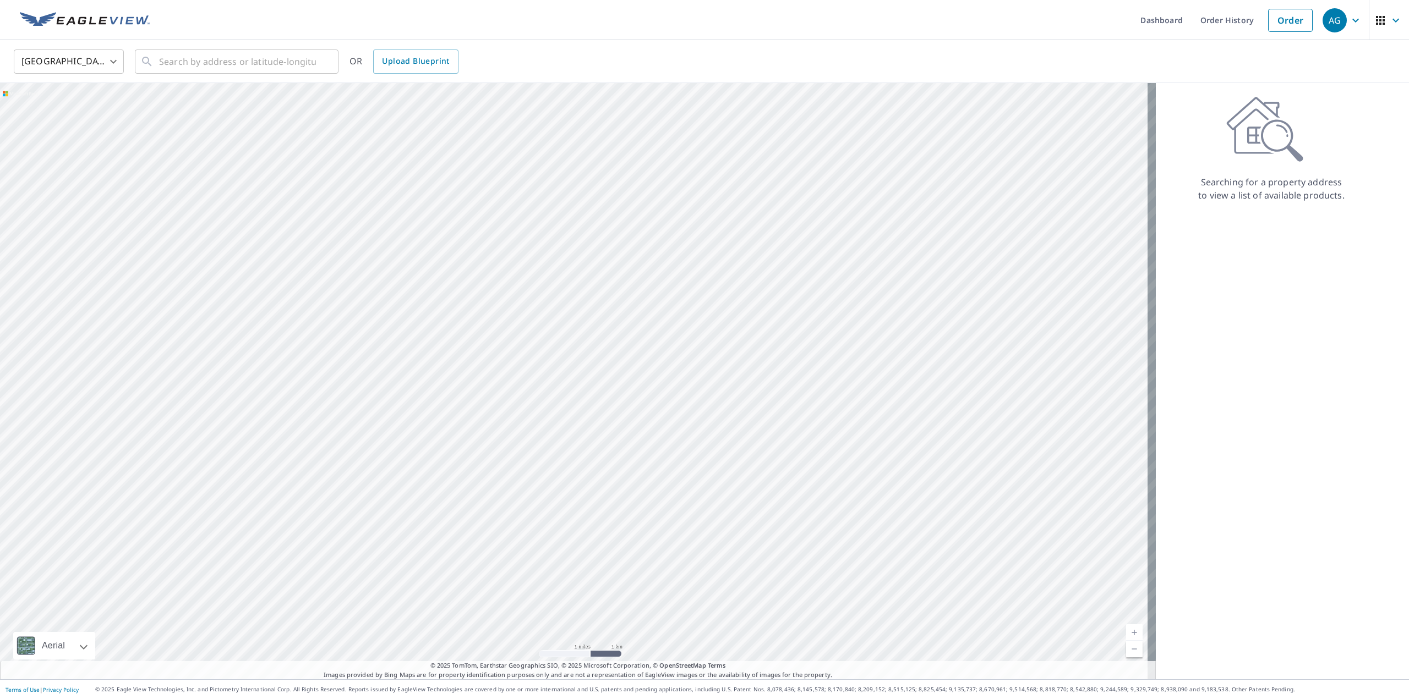
click at [517, 146] on div at bounding box center [578, 381] width 1156 height 597
click at [458, 132] on div at bounding box center [578, 381] width 1156 height 597
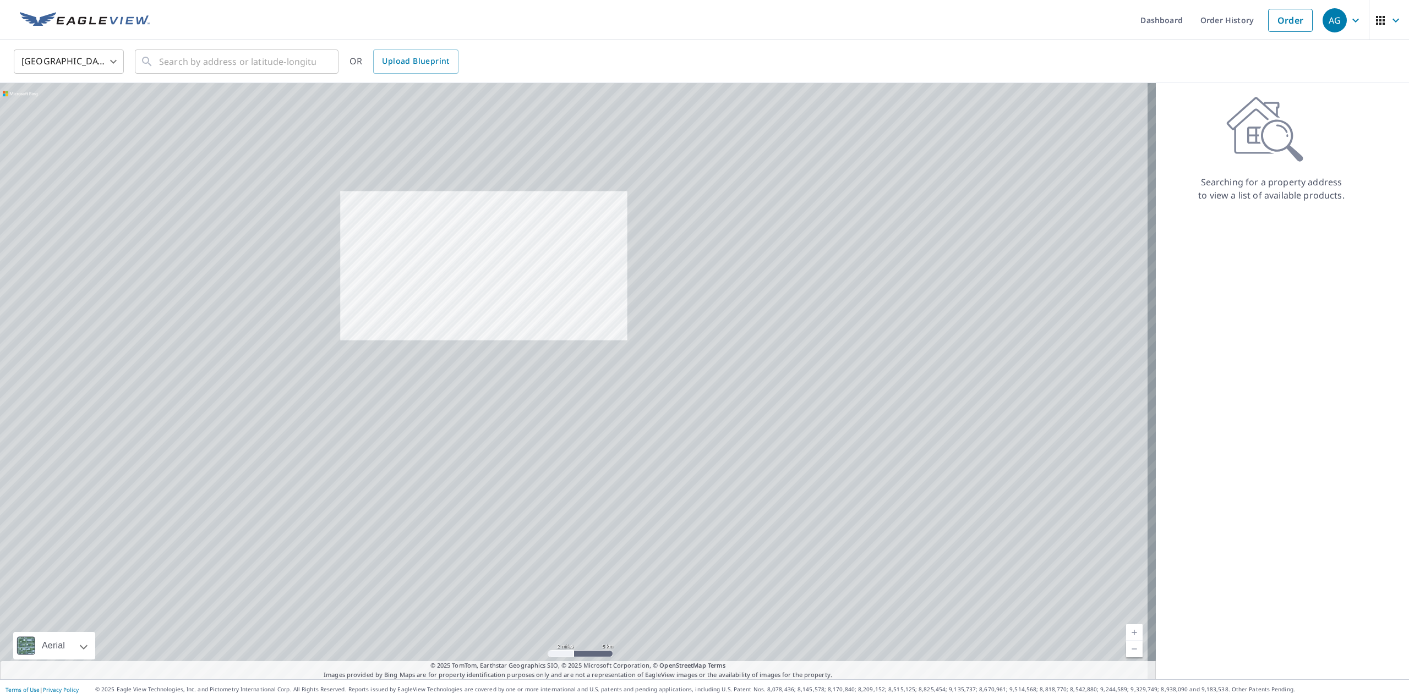
click at [545, 118] on div at bounding box center [578, 381] width 1156 height 597
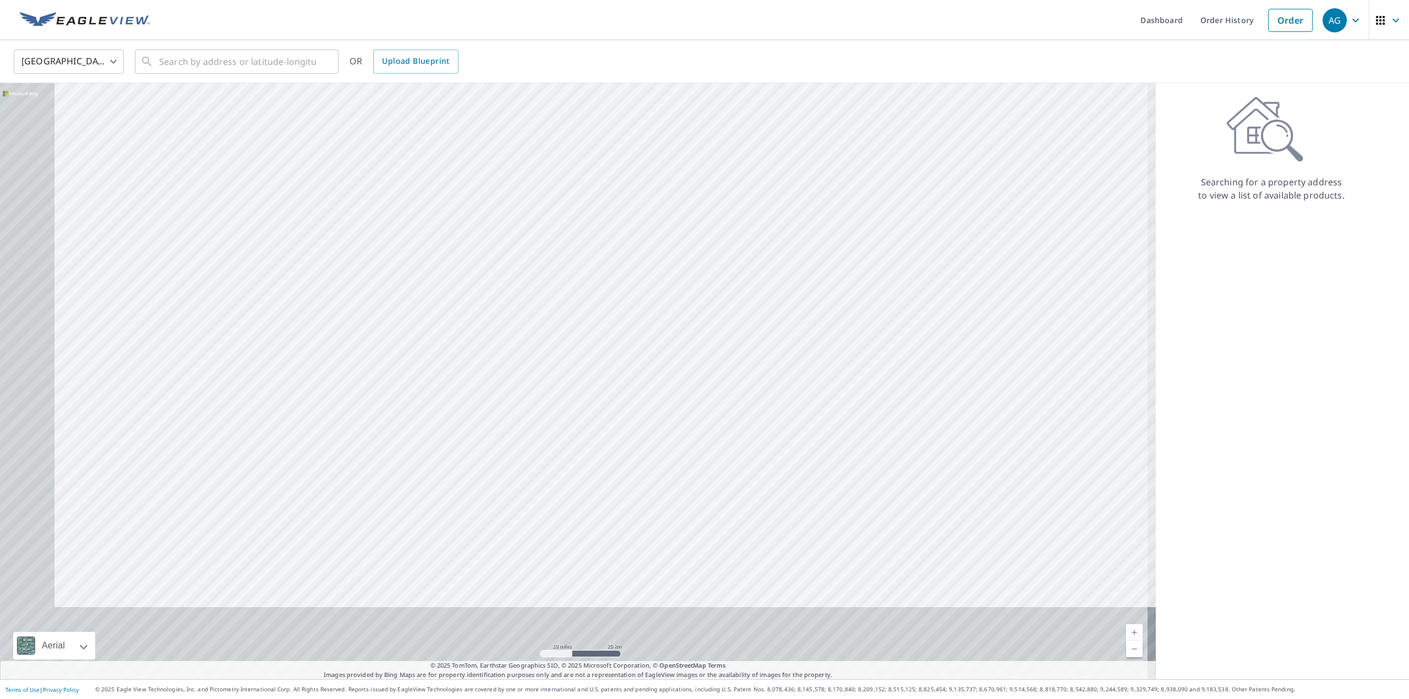
click at [550, 255] on div at bounding box center [578, 381] width 1156 height 597
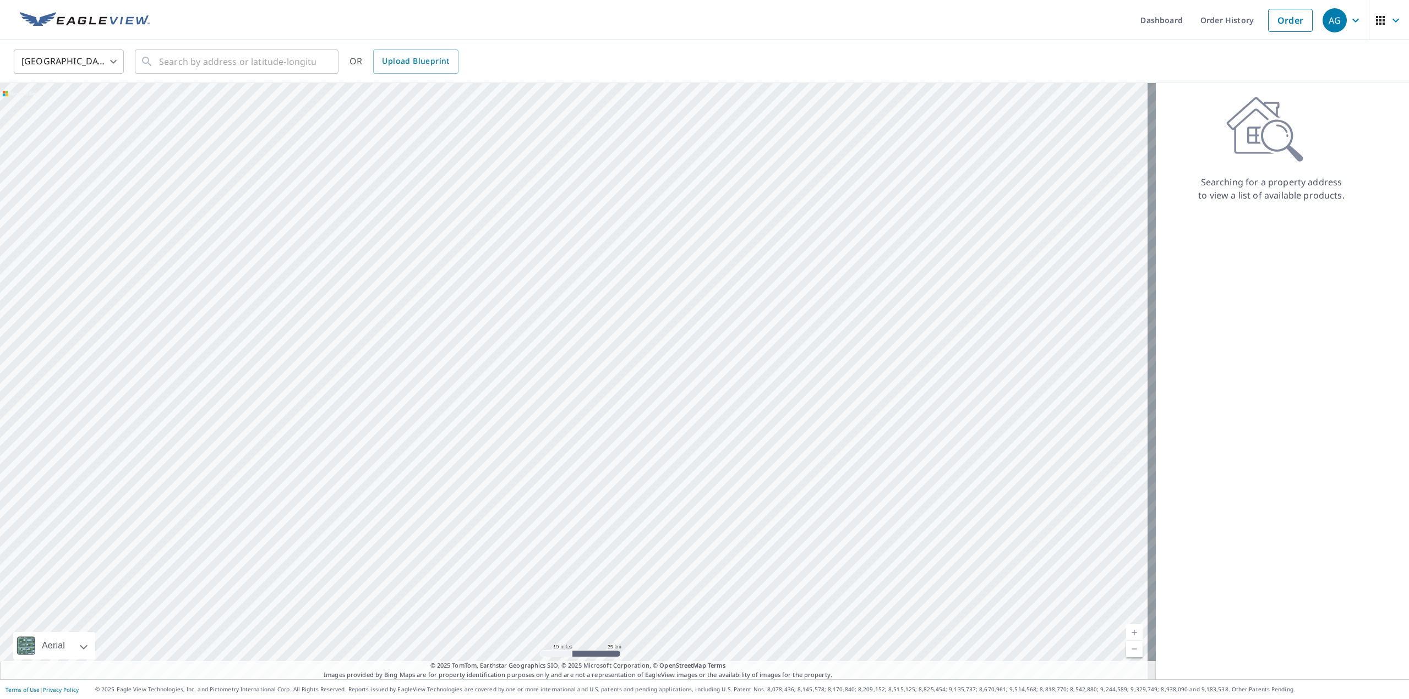
click at [688, 250] on div at bounding box center [578, 381] width 1156 height 597
click at [565, 413] on div at bounding box center [578, 381] width 1156 height 597
click at [574, 388] on div at bounding box center [578, 381] width 1156 height 597
click at [670, 315] on div at bounding box center [578, 381] width 1156 height 597
click at [637, 349] on div at bounding box center [578, 381] width 1156 height 597
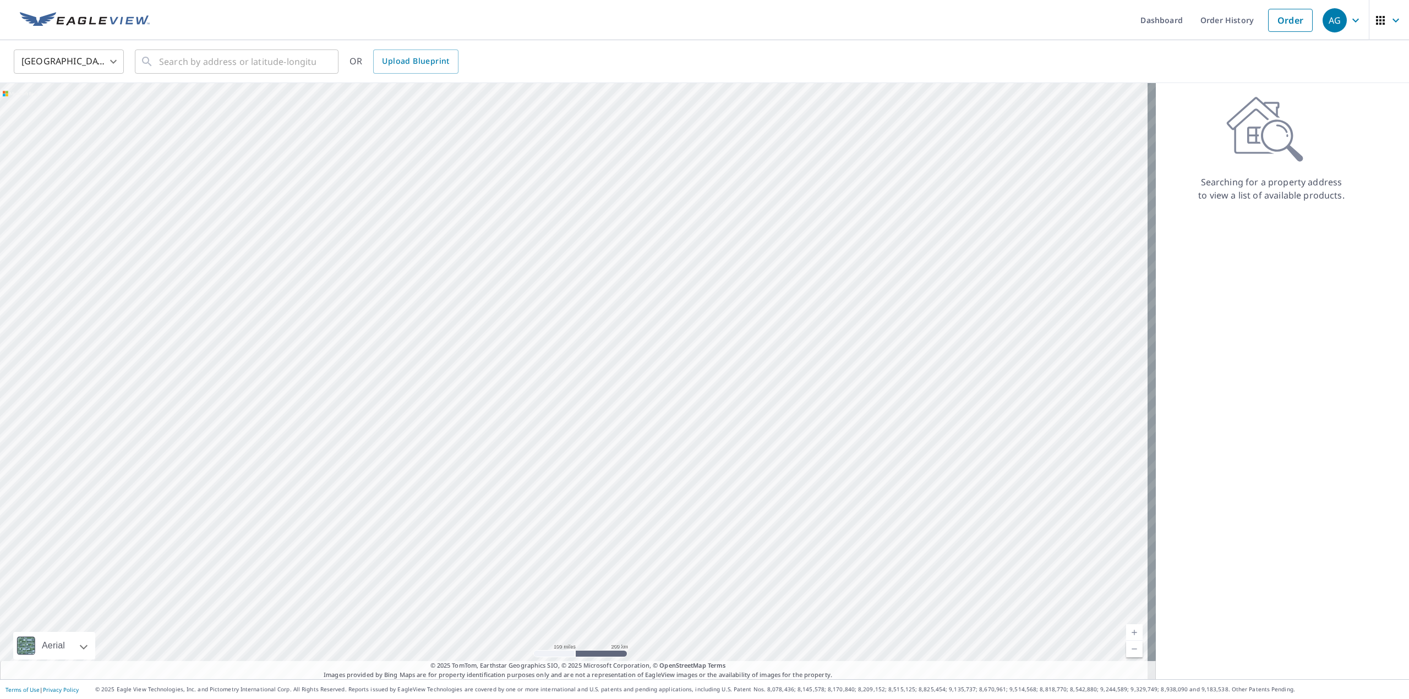
click at [616, 346] on div at bounding box center [578, 381] width 1156 height 597
click at [623, 338] on div at bounding box center [578, 381] width 1156 height 597
click at [581, 384] on div at bounding box center [578, 381] width 1156 height 597
click at [605, 334] on div at bounding box center [578, 381] width 1156 height 597
click at [615, 329] on div at bounding box center [578, 381] width 1156 height 597
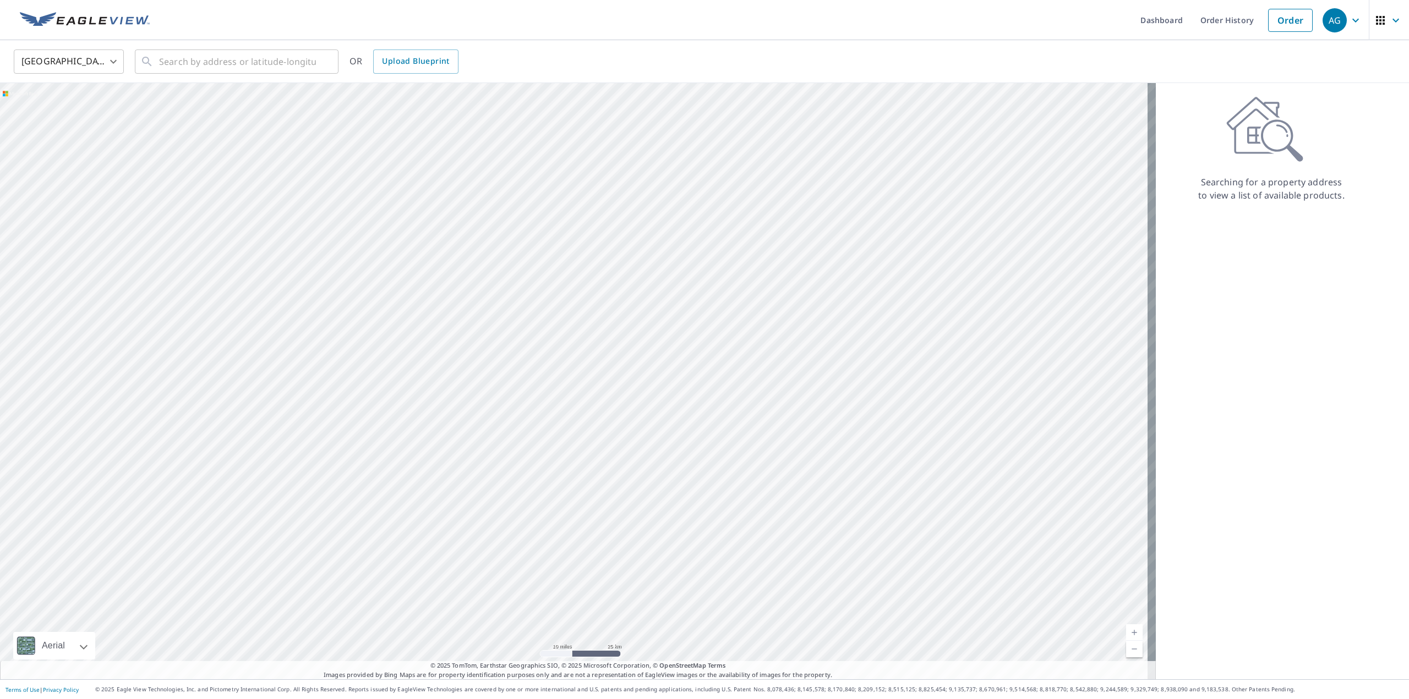
click at [609, 431] on div at bounding box center [578, 381] width 1156 height 597
click at [625, 362] on div at bounding box center [578, 381] width 1156 height 597
click at [644, 316] on div at bounding box center [578, 381] width 1156 height 597
click at [646, 297] on div at bounding box center [578, 381] width 1156 height 597
click at [611, 288] on div at bounding box center [578, 381] width 1156 height 597
